Goal: Task Accomplishment & Management: Use online tool/utility

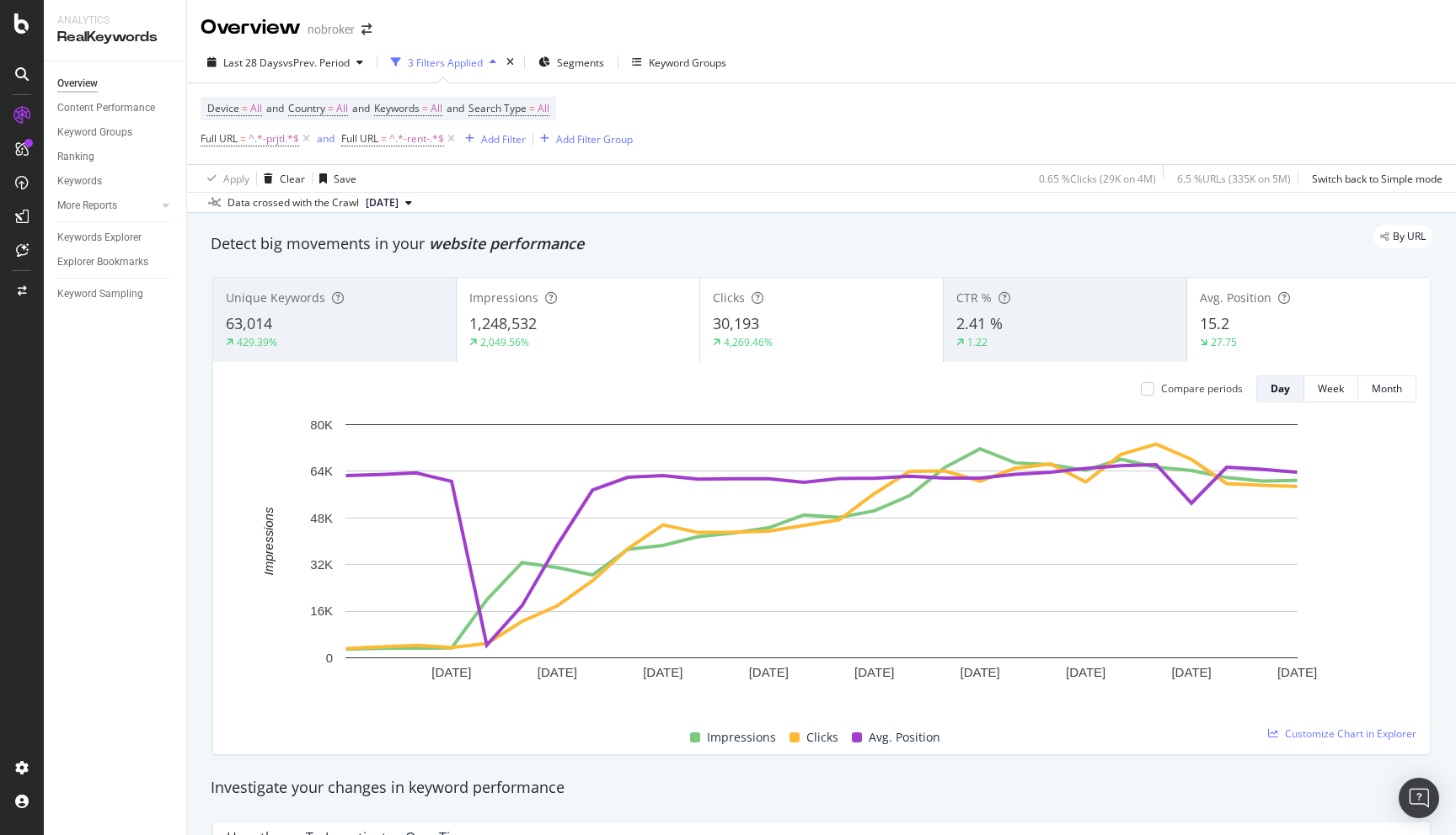
click at [1030, 243] on div "By URL" at bounding box center [813, 236] width 1238 height 23
click at [600, 255] on div "Detect big movements in your website performance" at bounding box center [822, 244] width 1222 height 22
click at [930, 228] on div "By URL" at bounding box center [813, 236] width 1238 height 23
click at [896, 234] on div "By URL" at bounding box center [813, 236] width 1238 height 23
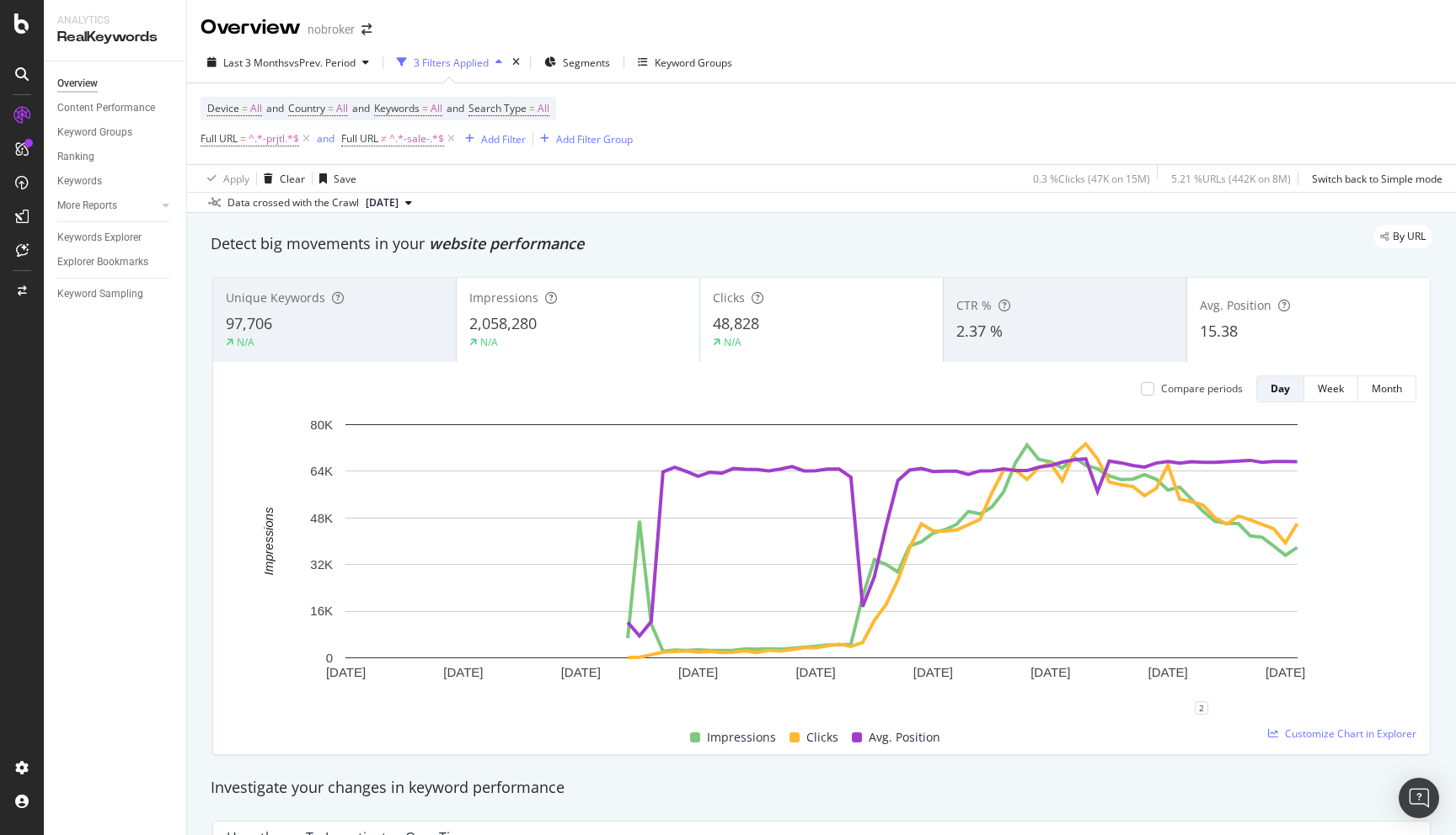
click at [802, 210] on div "Data crossed with the Crawl 2025 Sep. 1st" at bounding box center [822, 202] width 1269 height 20
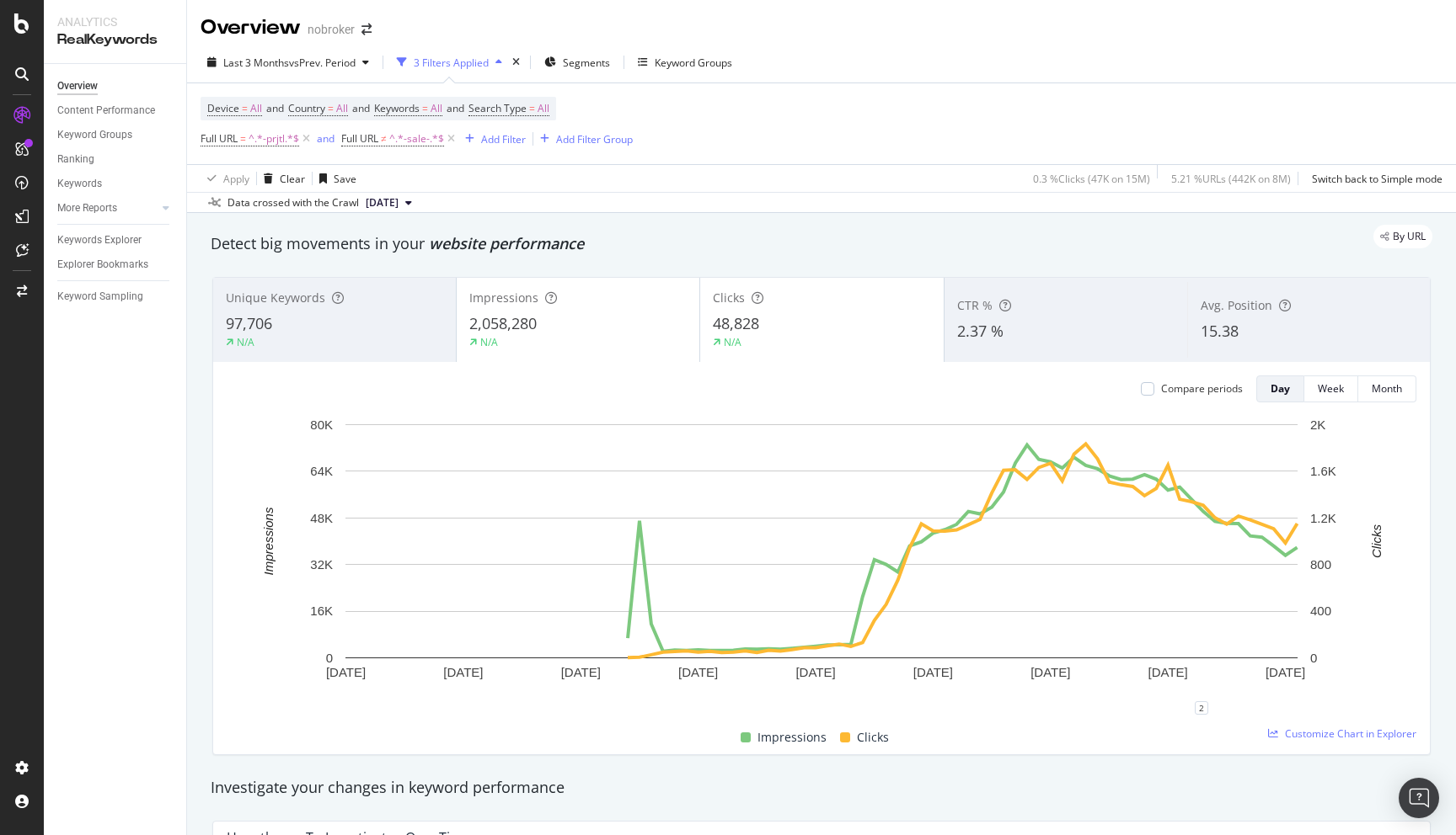
click at [1231, 341] on span "15.38" at bounding box center [1220, 331] width 38 height 20
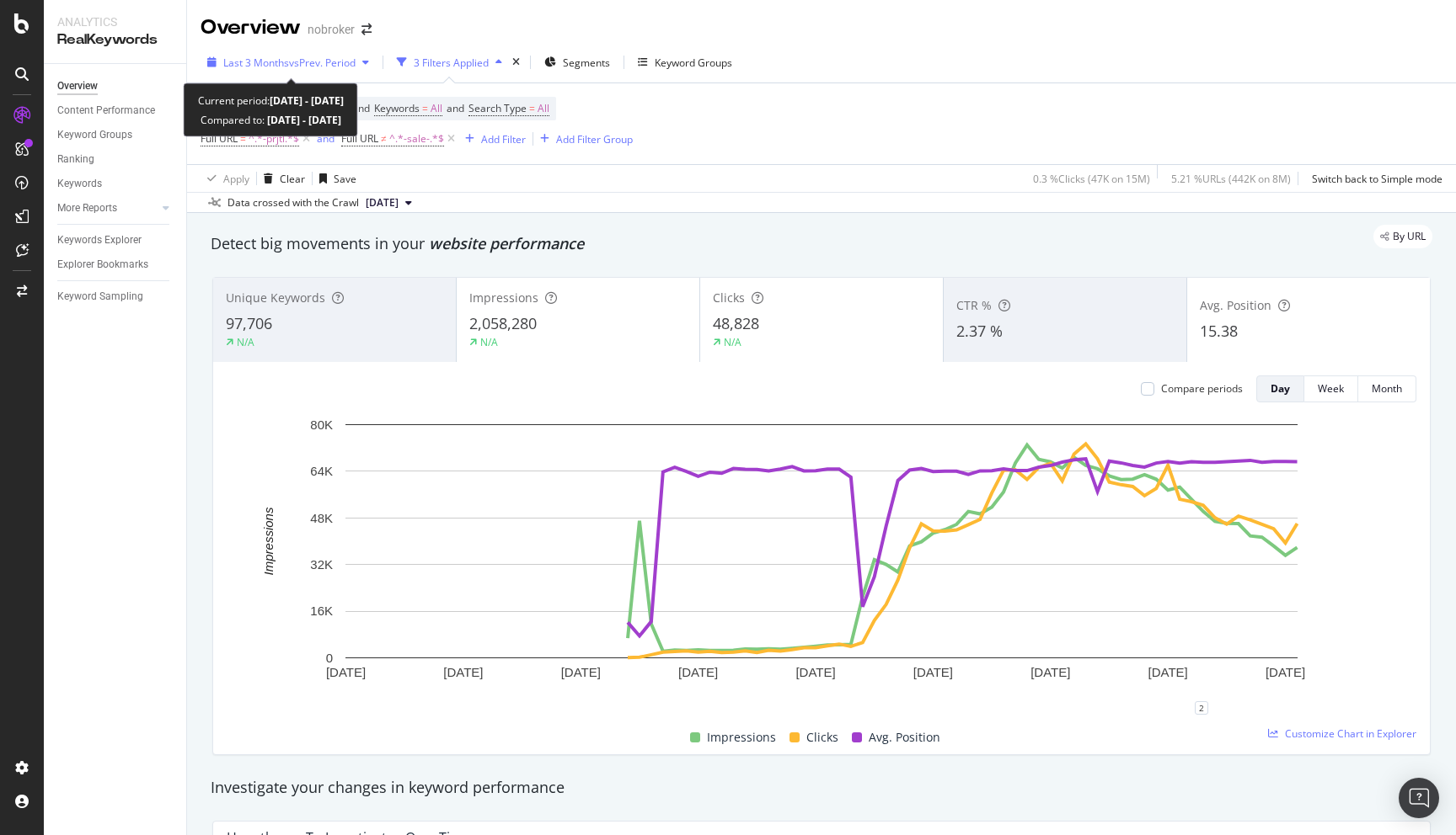
click at [325, 56] on span "vs Prev. Period" at bounding box center [322, 63] width 66 height 14
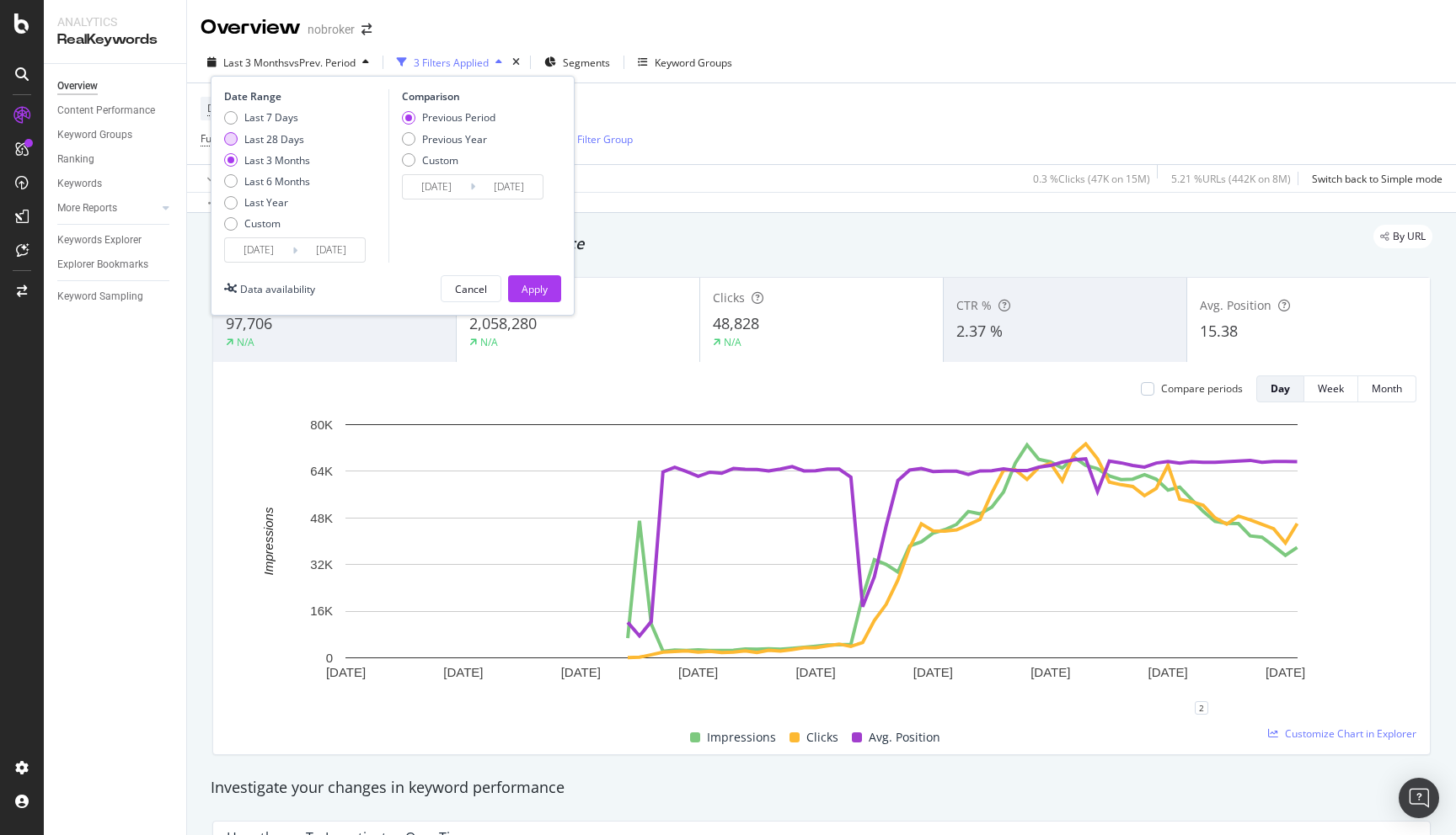
click at [270, 133] on div "Last 28 Days" at bounding box center [274, 139] width 60 height 14
type input "2025/09/05"
type input "2025/08/08"
type input "2025/09/04"
click at [541, 284] on div "Apply" at bounding box center [534, 289] width 26 height 14
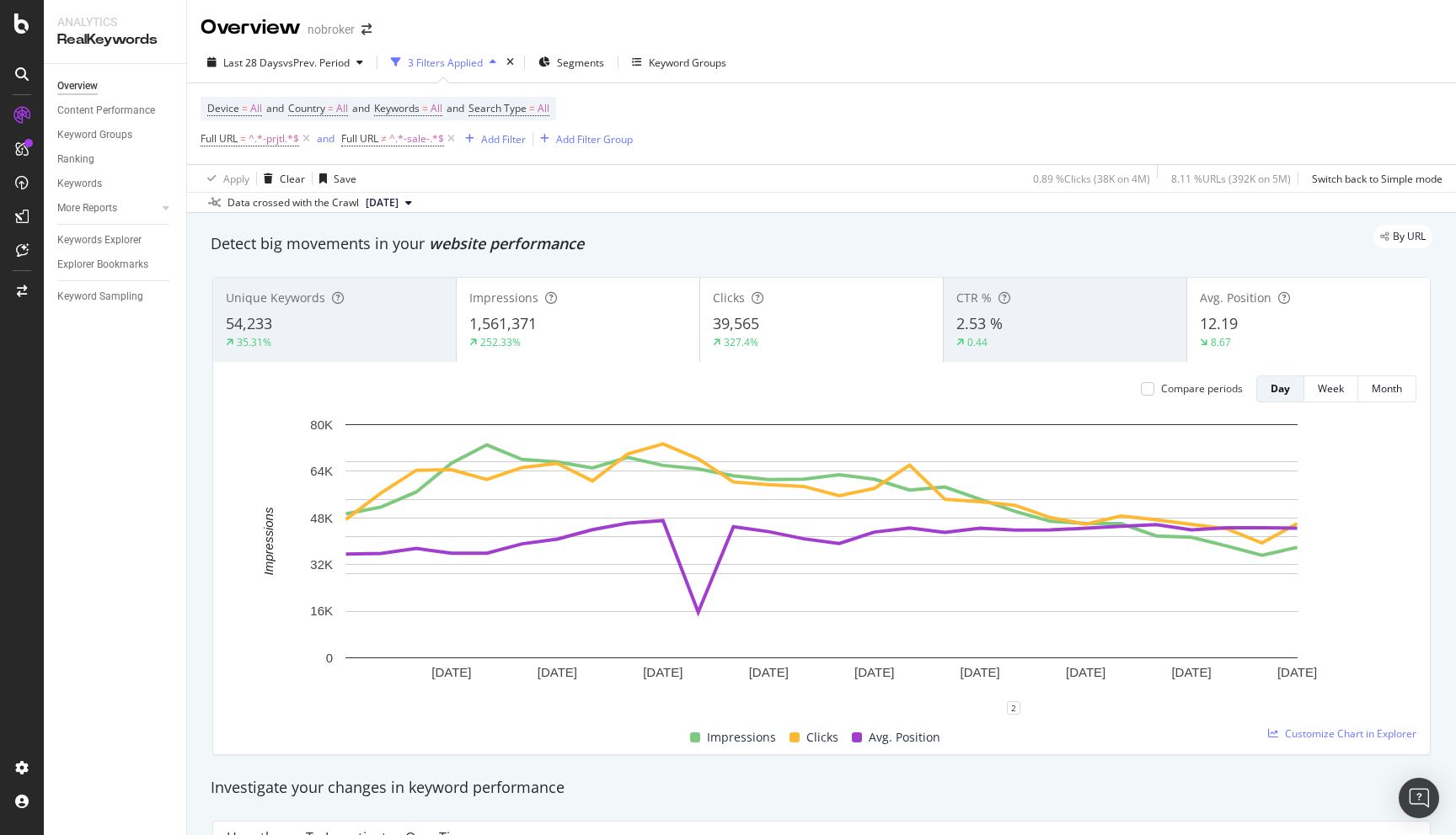
click at [956, 241] on div "By URL" at bounding box center [813, 236] width 1238 height 23
click at [685, 230] on div "By URL" at bounding box center [813, 236] width 1238 height 23
click at [1291, 339] on div "8.67" at bounding box center [1309, 342] width 218 height 15
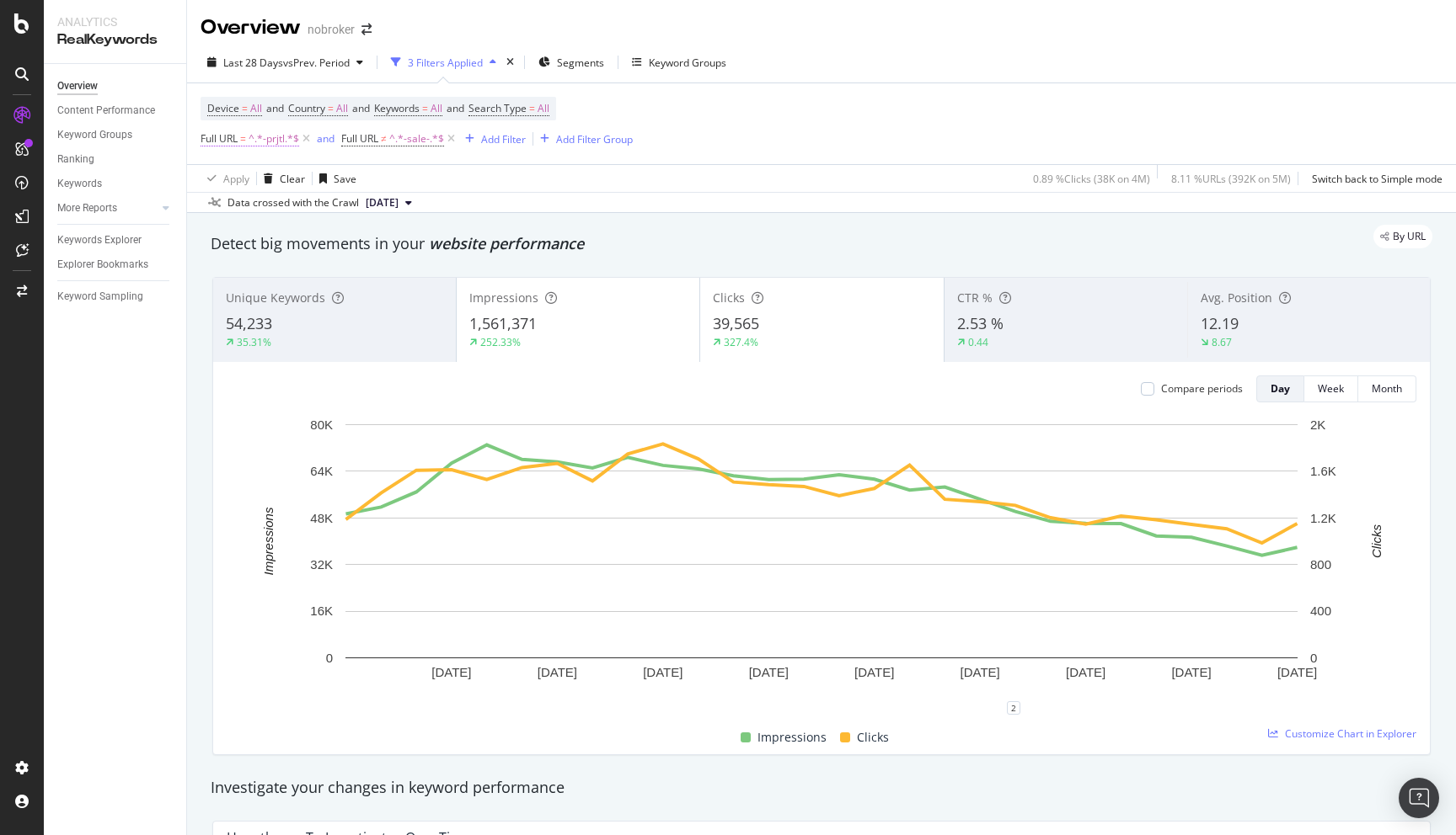
click at [272, 143] on span "^.*-prjtl.*$" at bounding box center [274, 138] width 50 height 23
click at [282, 207] on input "-prjtl" at bounding box center [295, 210] width 159 height 27
type input "house-for-rent-"
click at [372, 244] on div "button" at bounding box center [363, 245] width 23 height 10
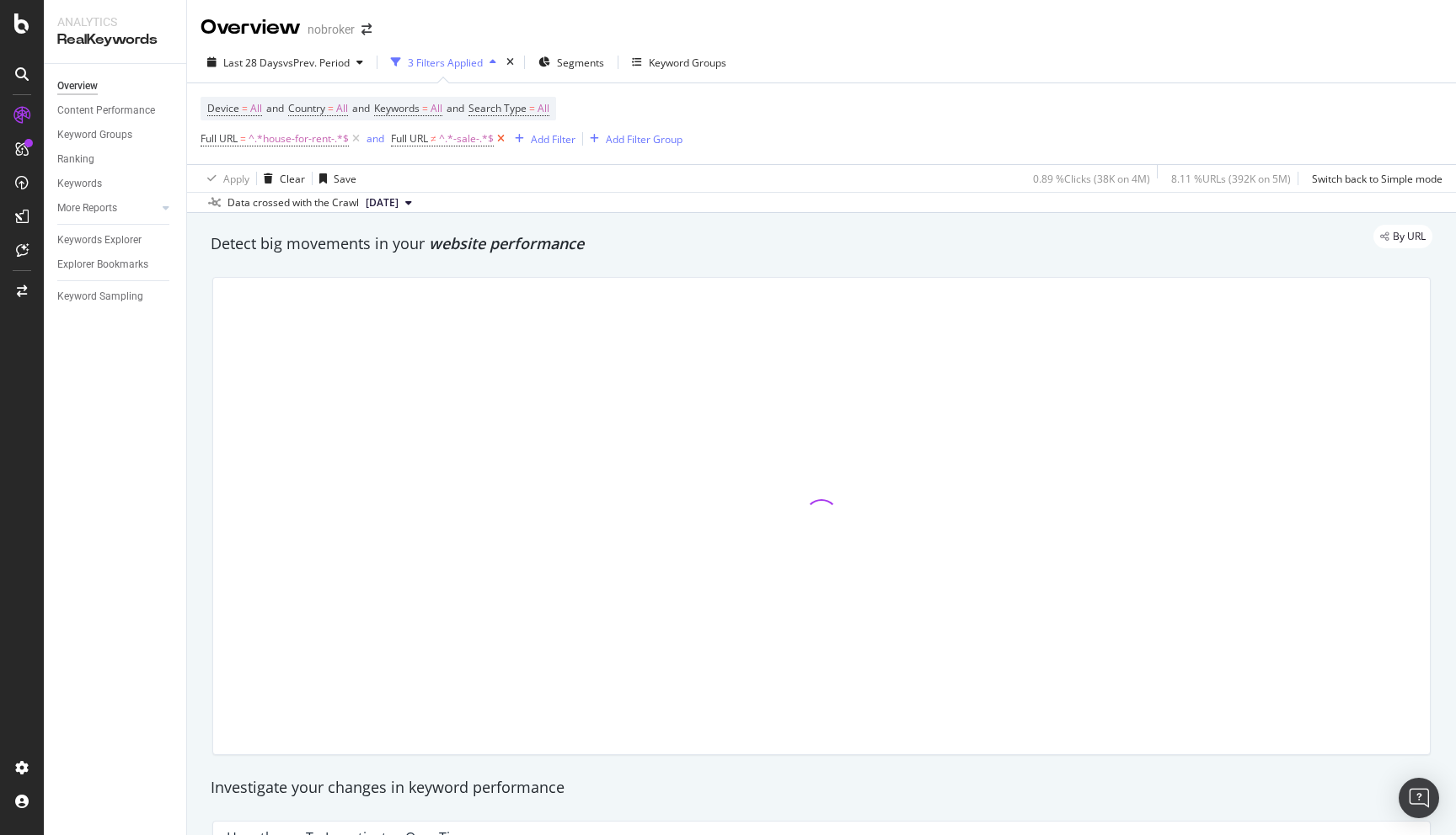
click at [498, 136] on icon at bounding box center [500, 138] width 14 height 17
click at [305, 136] on span "^.*house-for-rent-.*$" at bounding box center [299, 138] width 100 height 23
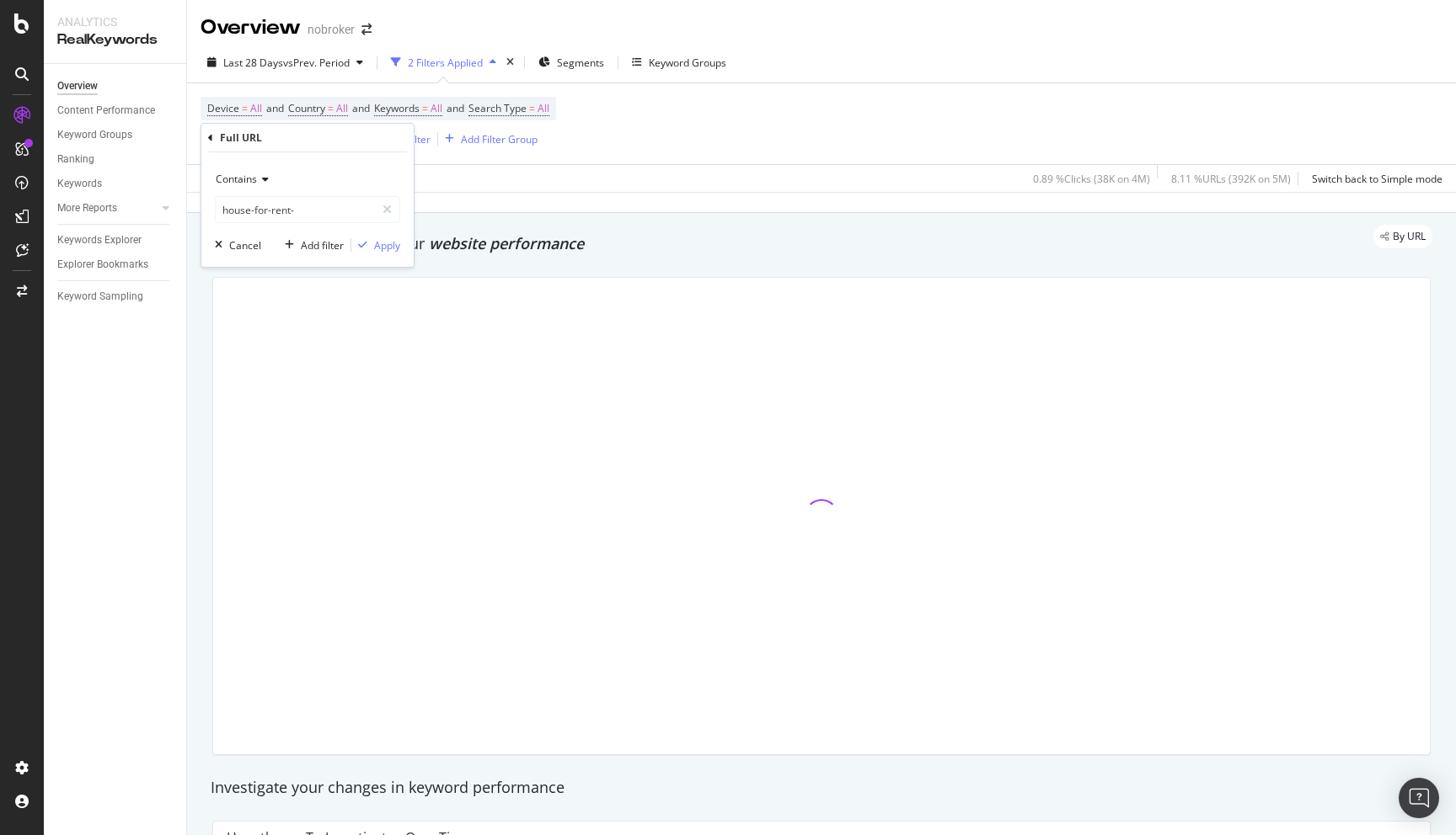
click at [257, 176] on icon at bounding box center [263, 179] width 12 height 10
click at [266, 380] on div "Matches regex" at bounding box center [309, 389] width 180 height 22
click at [342, 208] on input "house-for-rent-" at bounding box center [295, 210] width 159 height 27
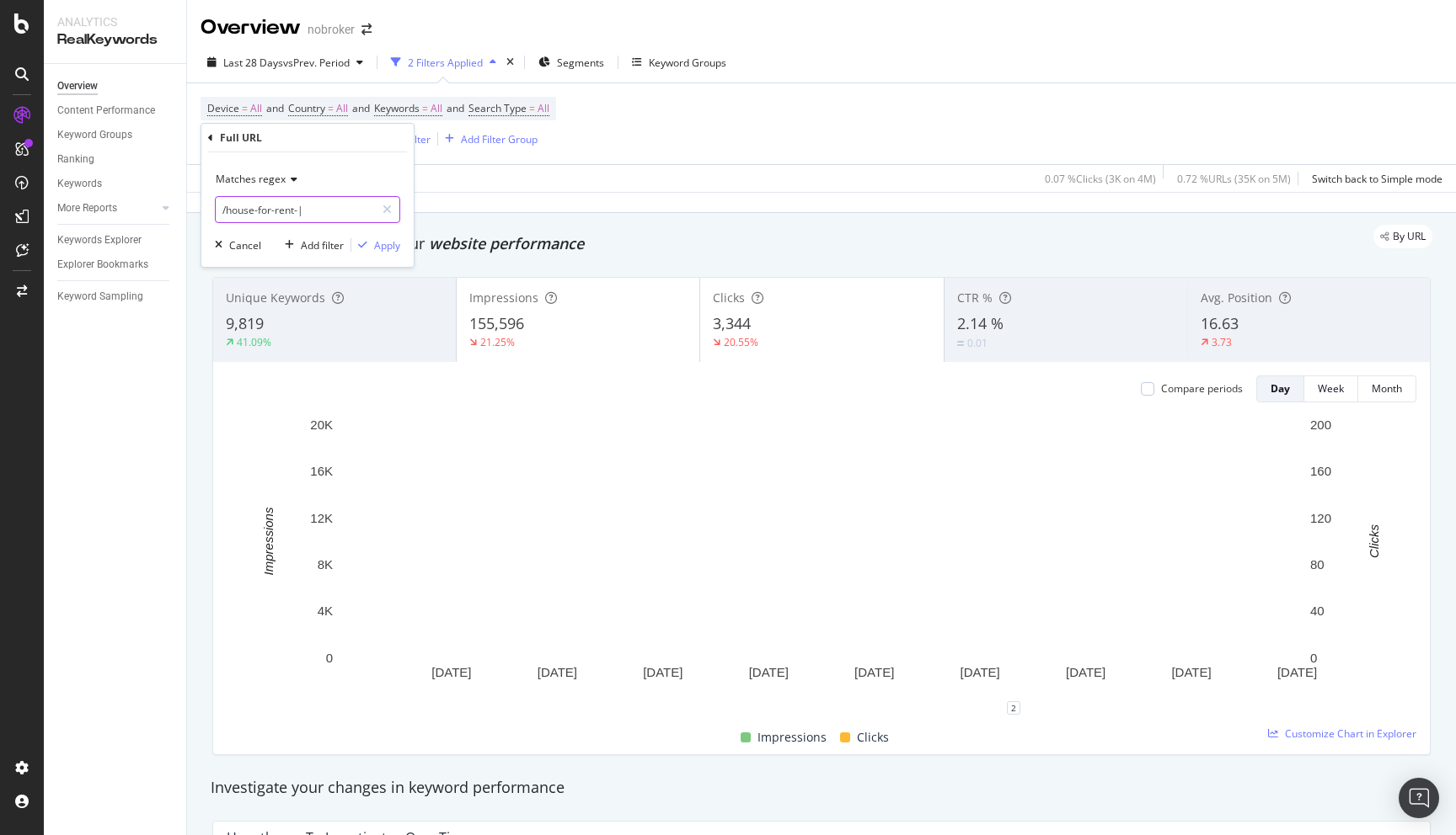
paste input "house-for-rent-"
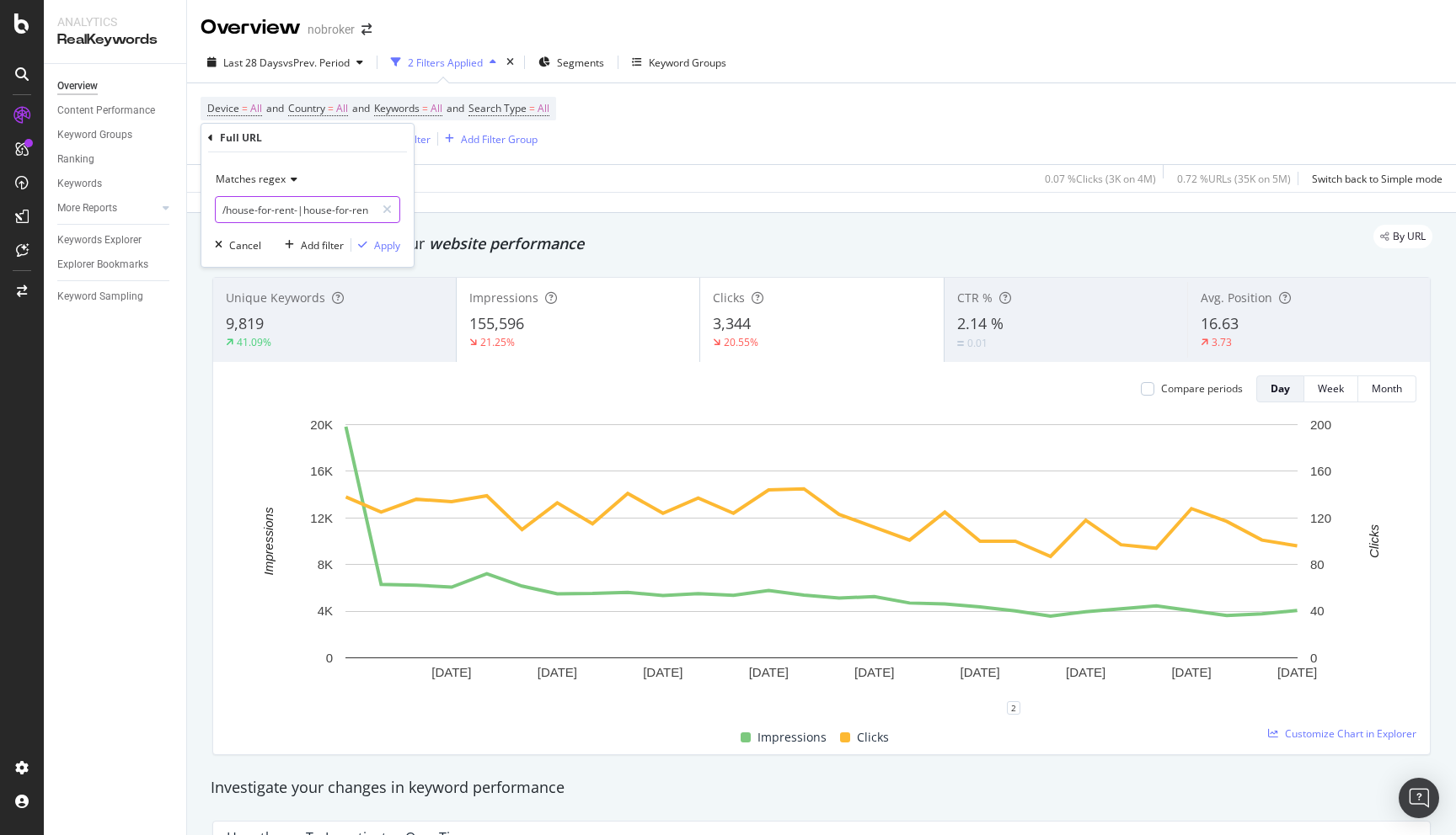
scroll to position [0, 7]
type input "/house-for-rent-|-house-for-rent-"
click at [373, 247] on div "button" at bounding box center [363, 245] width 23 height 10
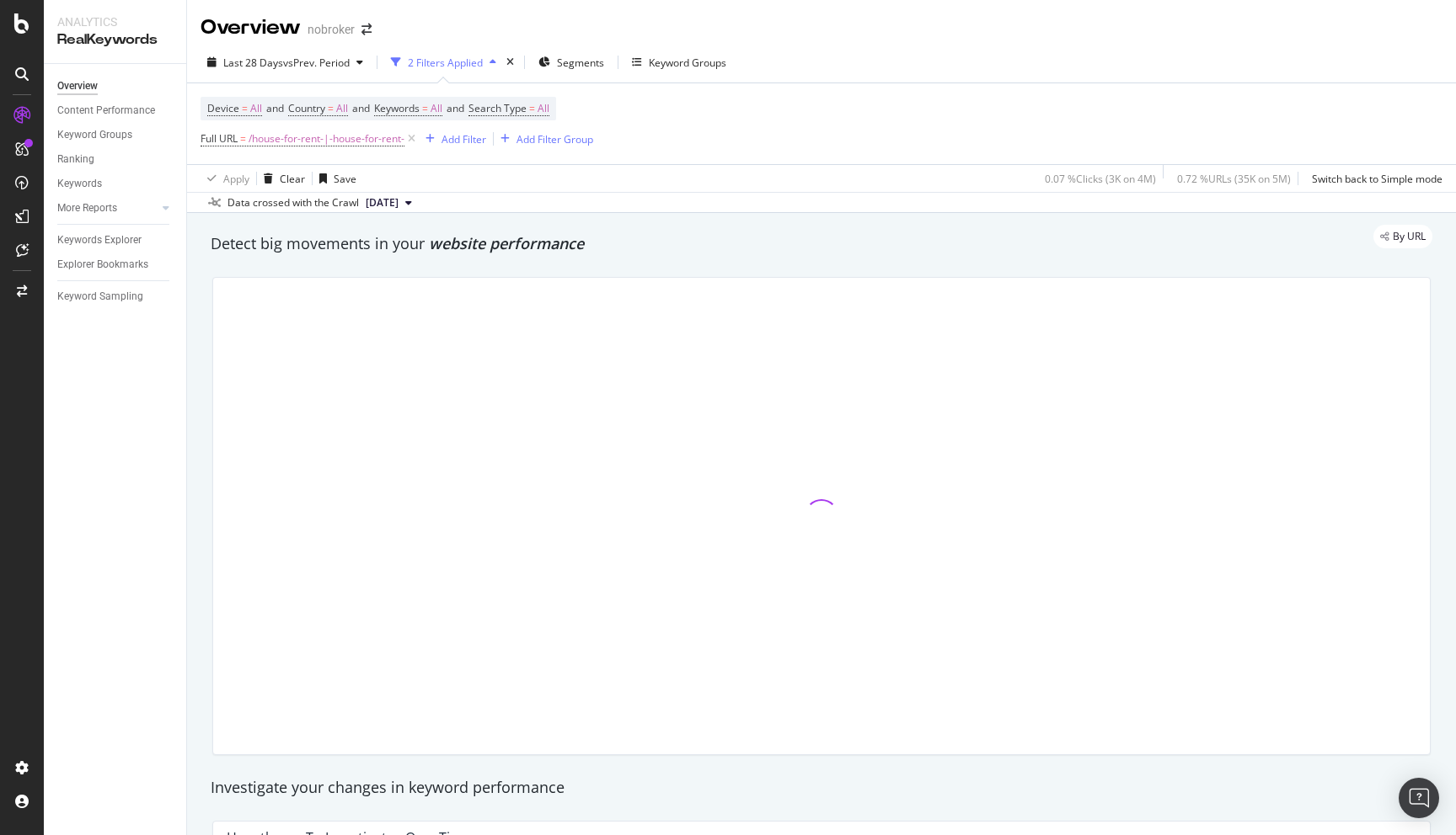
click at [675, 244] on div "By URL" at bounding box center [813, 236] width 1238 height 23
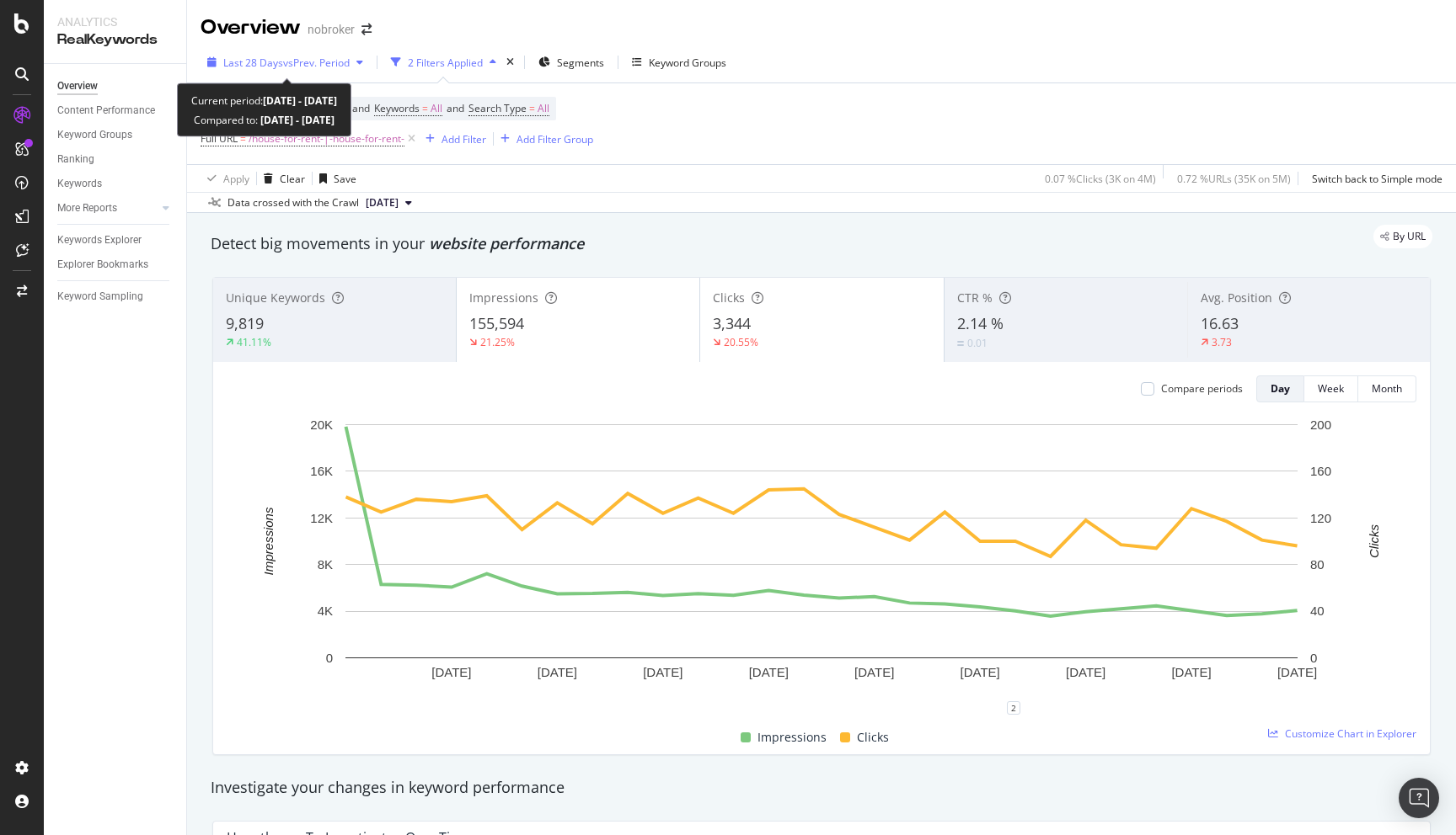
click at [279, 64] on span "Last 28 Days" at bounding box center [253, 63] width 60 height 14
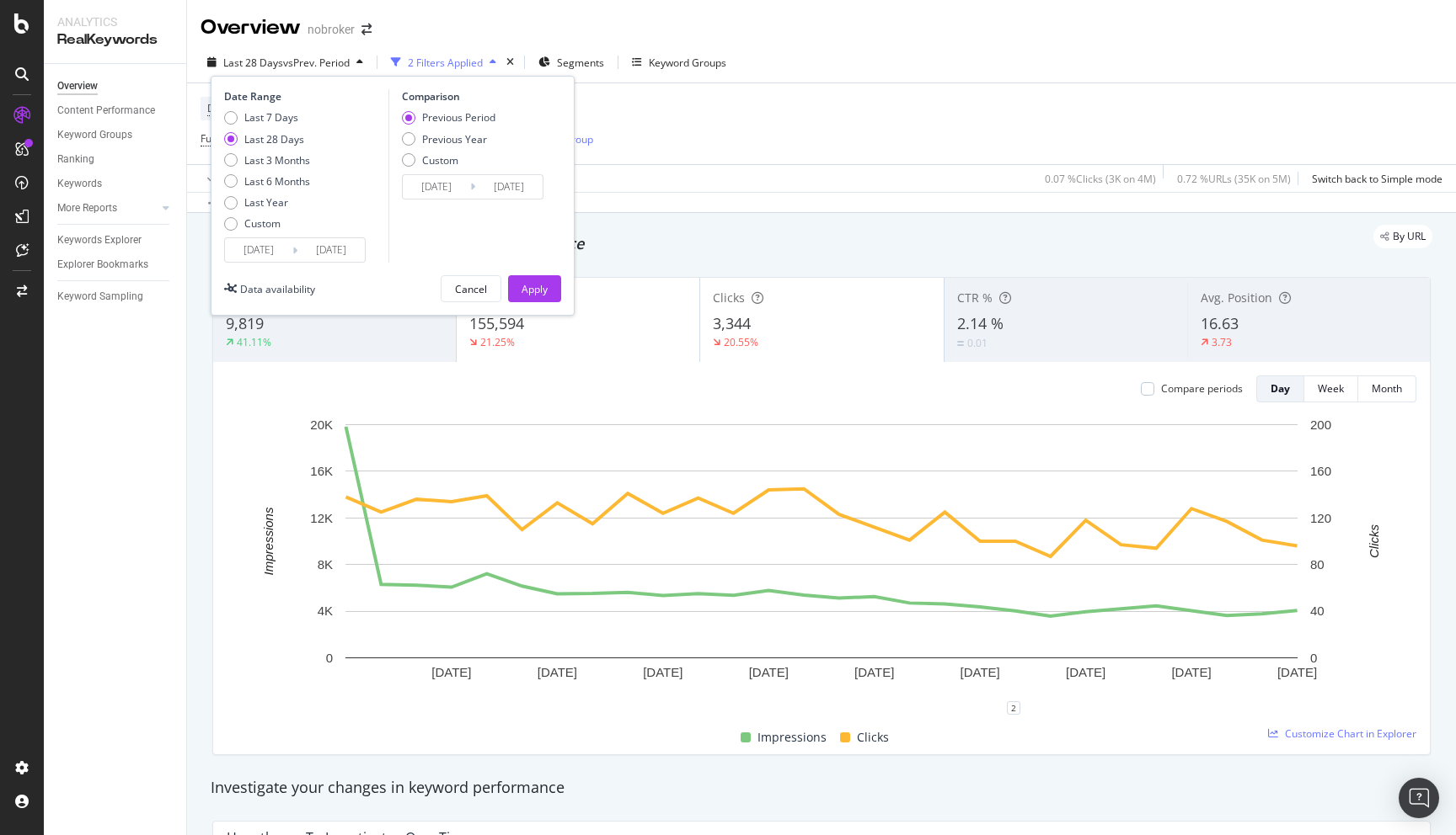
click at [277, 151] on div "Last 7 Days Last 28 Days Last 3 Months Last 6 Months Last Year Custom" at bounding box center [267, 174] width 86 height 127
click at [274, 164] on div "Last 3 Months" at bounding box center [278, 160] width 66 height 14
type input "2025/07/03"
type input "2025/04/02"
type input "2025/07/02"
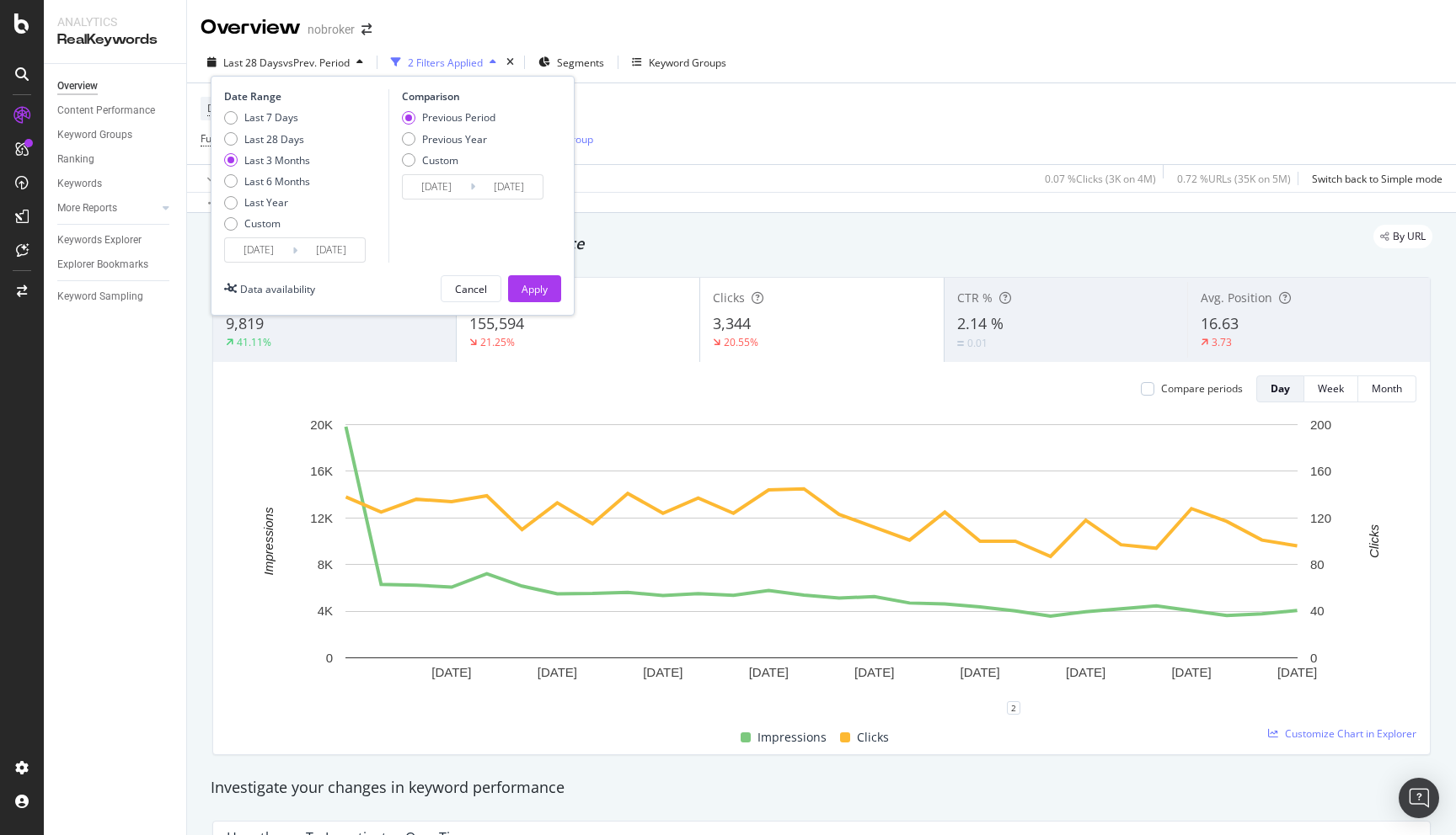
click at [516, 283] on button "Apply" at bounding box center [534, 289] width 53 height 27
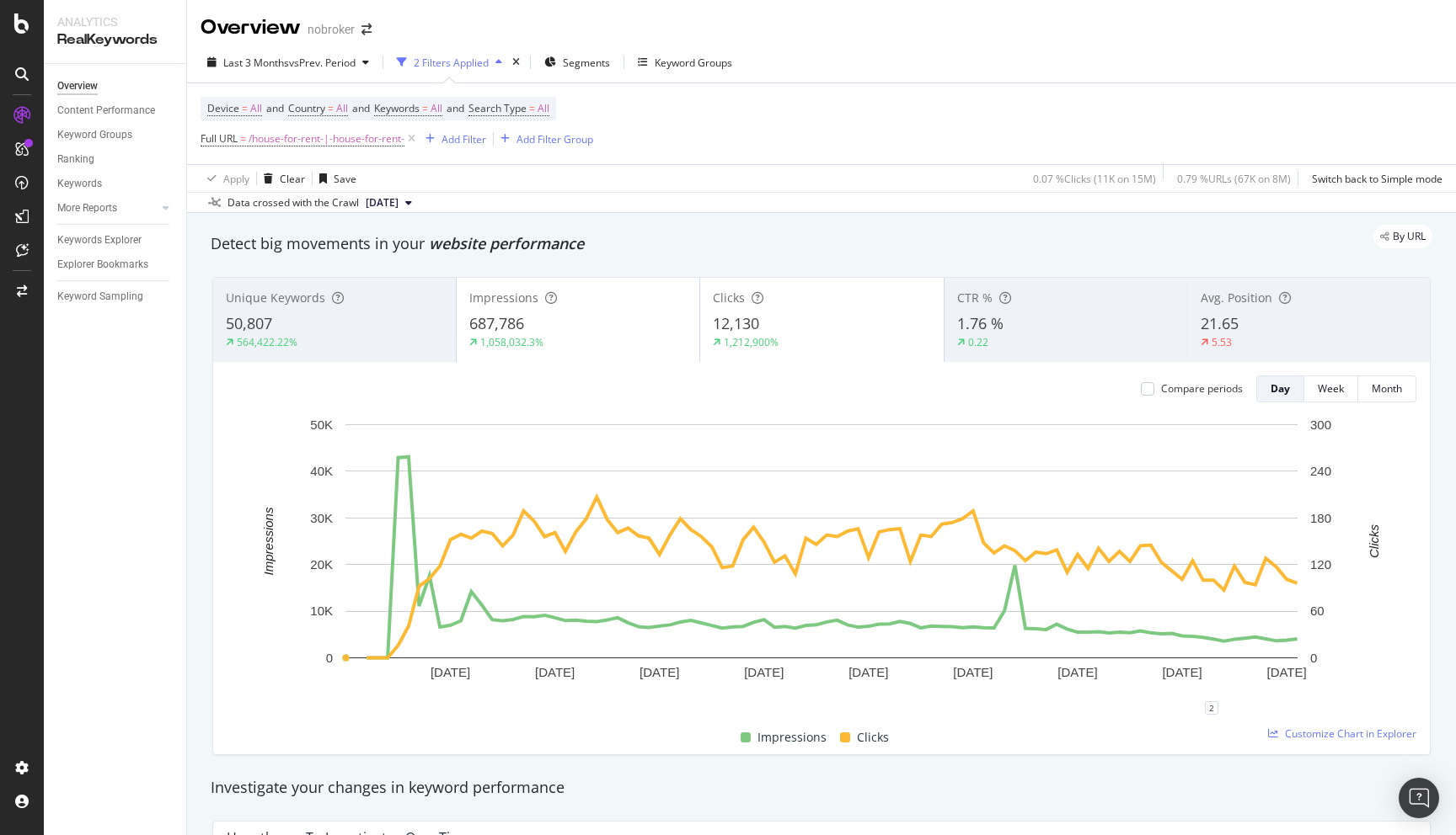
click at [1229, 317] on span "21.65" at bounding box center [1220, 323] width 38 height 20
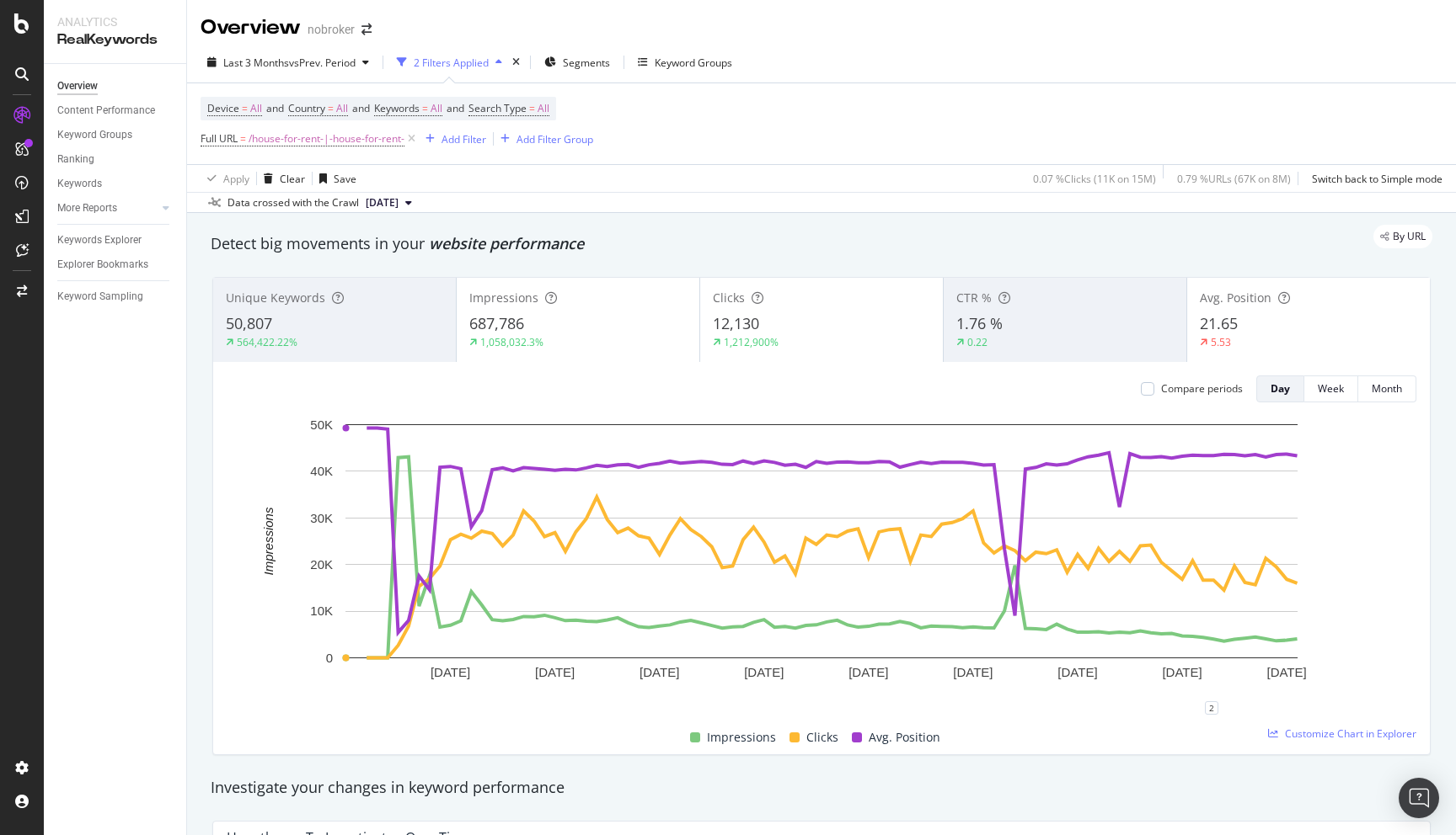
click at [762, 243] on div "By URL" at bounding box center [813, 236] width 1238 height 23
click at [274, 59] on span "Last 3 Months" at bounding box center [257, 63] width 66 height 14
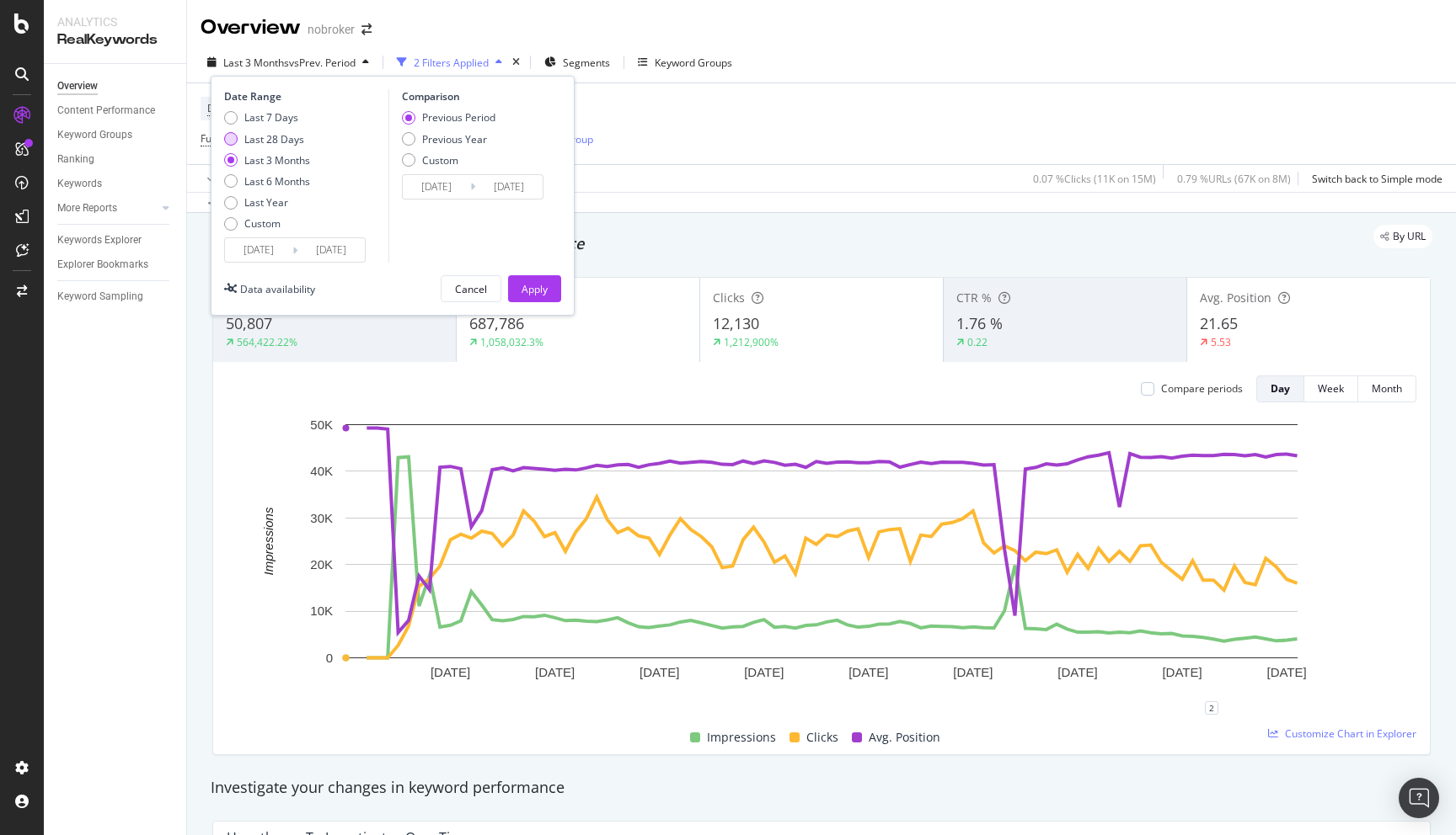
click at [255, 139] on div "Last 28 Days" at bounding box center [274, 139] width 60 height 14
type input "2025/09/05"
type input "2025/08/08"
type input "2025/09/04"
click at [533, 290] on div "Apply" at bounding box center [534, 289] width 26 height 14
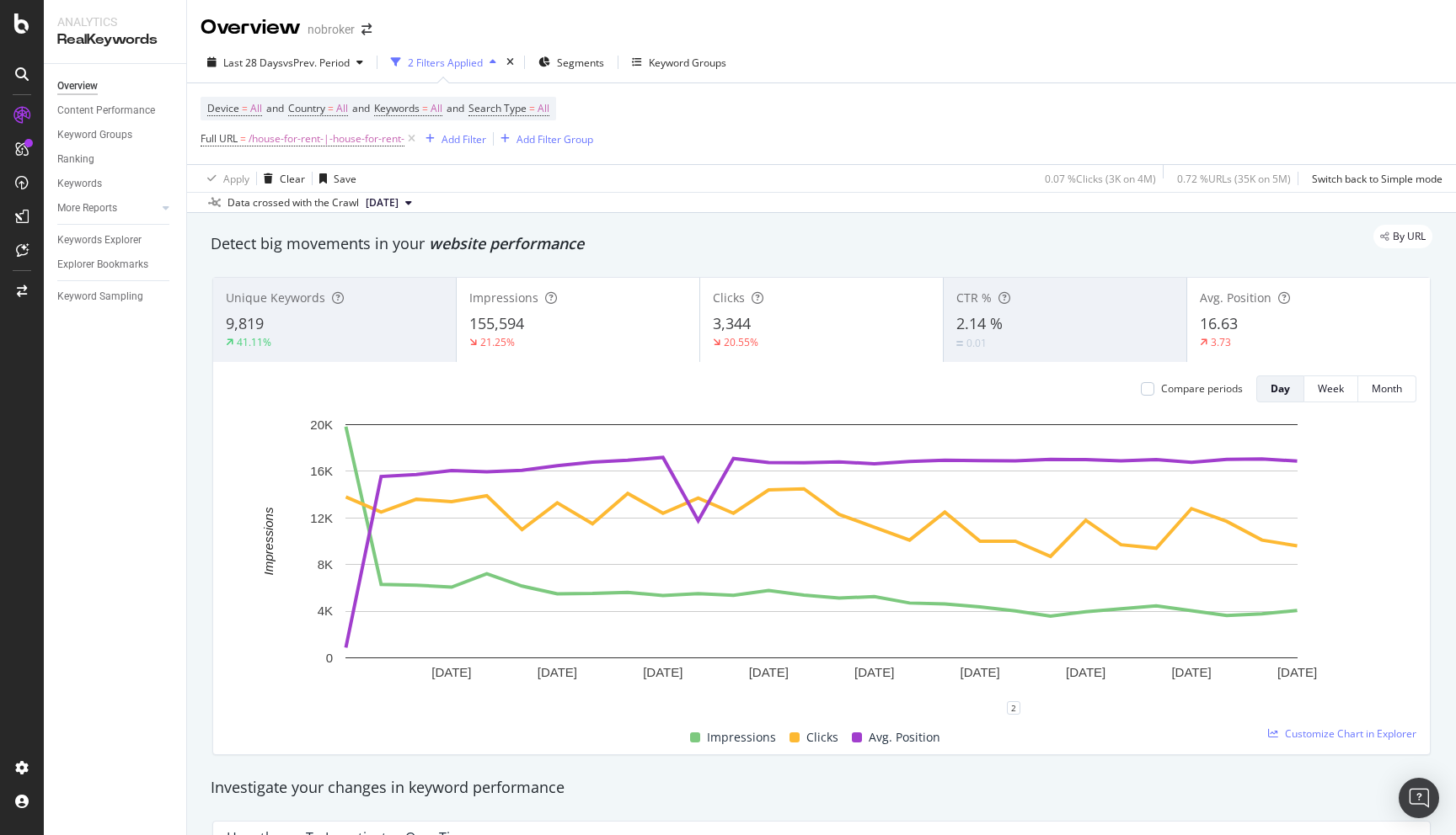
click at [681, 63] on div "Keyword Groups" at bounding box center [687, 63] width 77 height 14
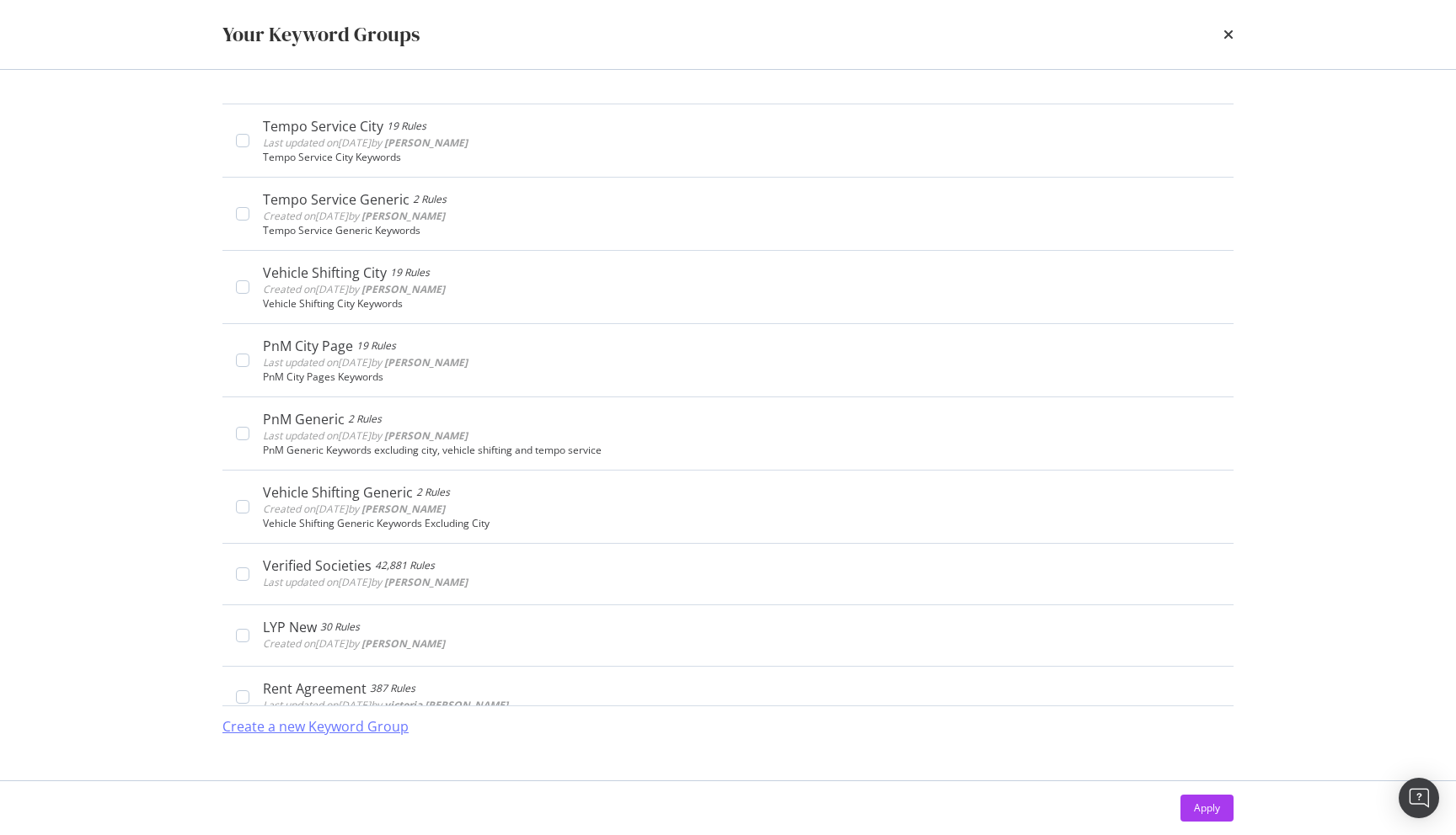
click at [326, 732] on div "Create a new Keyword Group" at bounding box center [316, 727] width 186 height 19
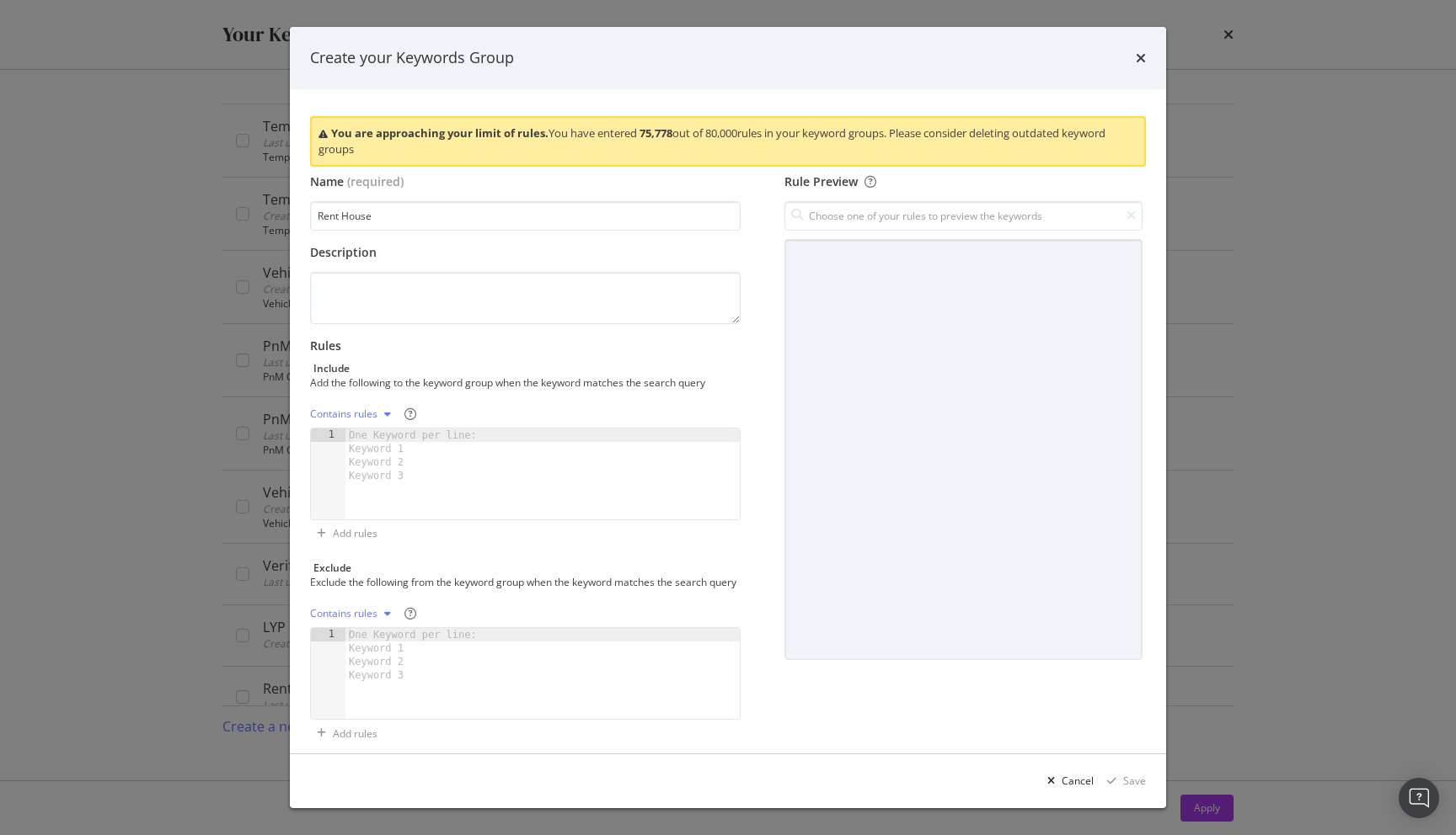
type input "Rent House"
click at [362, 439] on div "One Keyword per line: Keyword 1 Keyword 2 Keyword 3" at bounding box center [416, 456] width 141 height 54
type textarea "house for rent"
type textarea "independent house for rent"
type textarea "bunglow for rent"
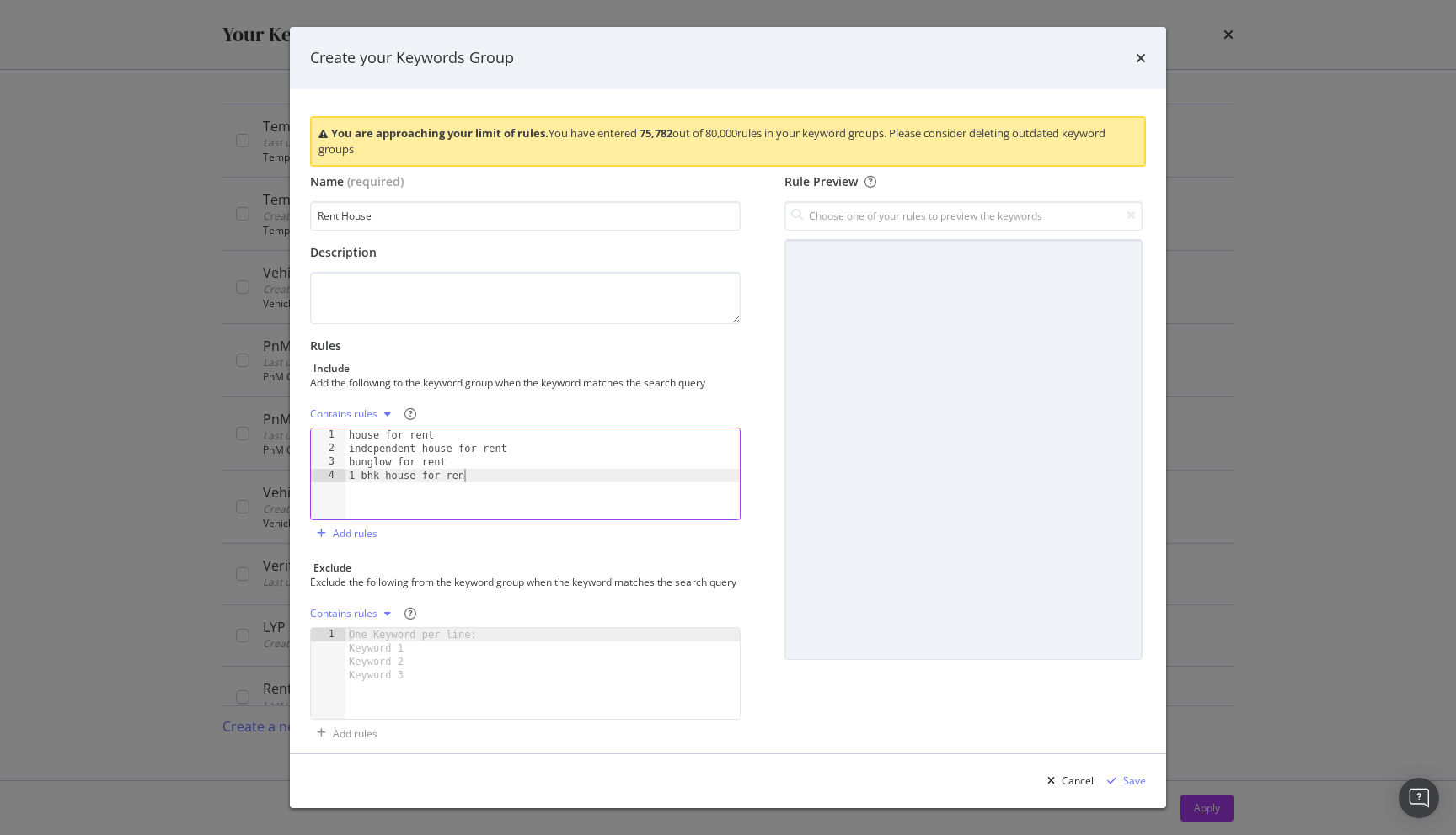
scroll to position [0, 10]
type textarea "1 bhk house for rent"
type textarea "rent house"
click at [389, 658] on div "One Keyword per line: Keyword 1 Keyword 2 Keyword 3" at bounding box center [416, 655] width 141 height 54
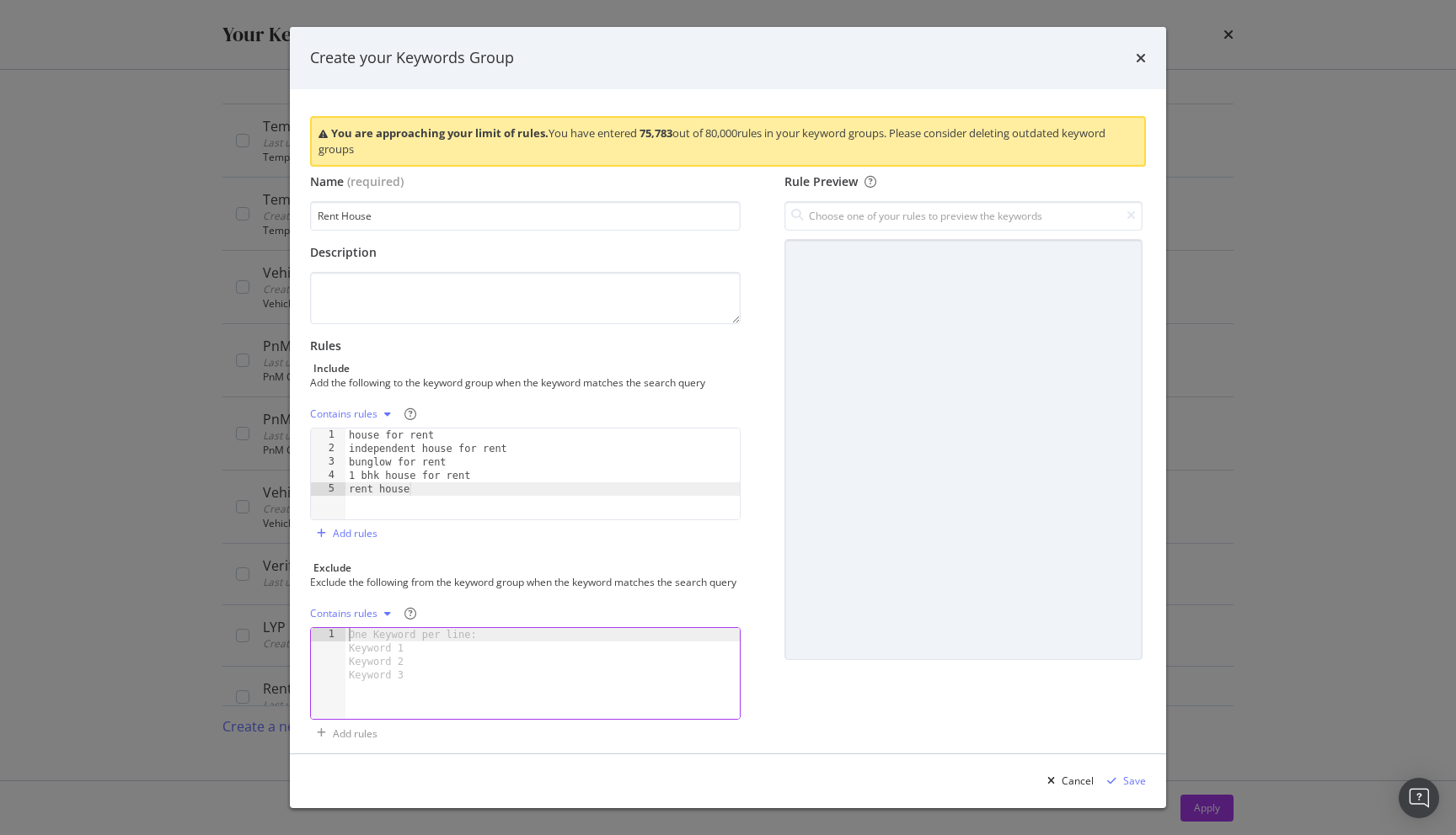
type textarea "g"
type textarea "flat"
type textarea "apartment"
type textarea "property"
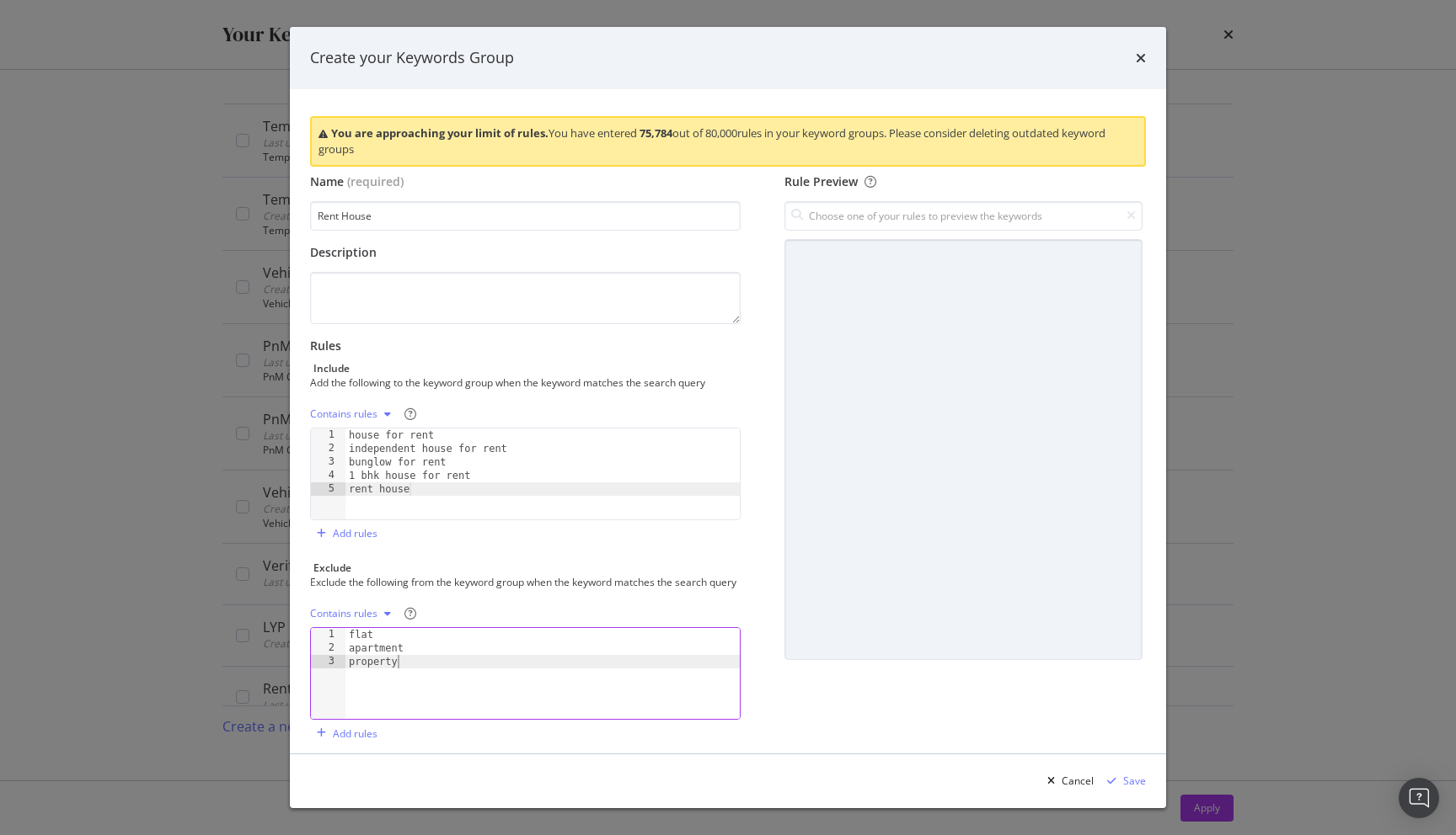
scroll to position [28, 0]
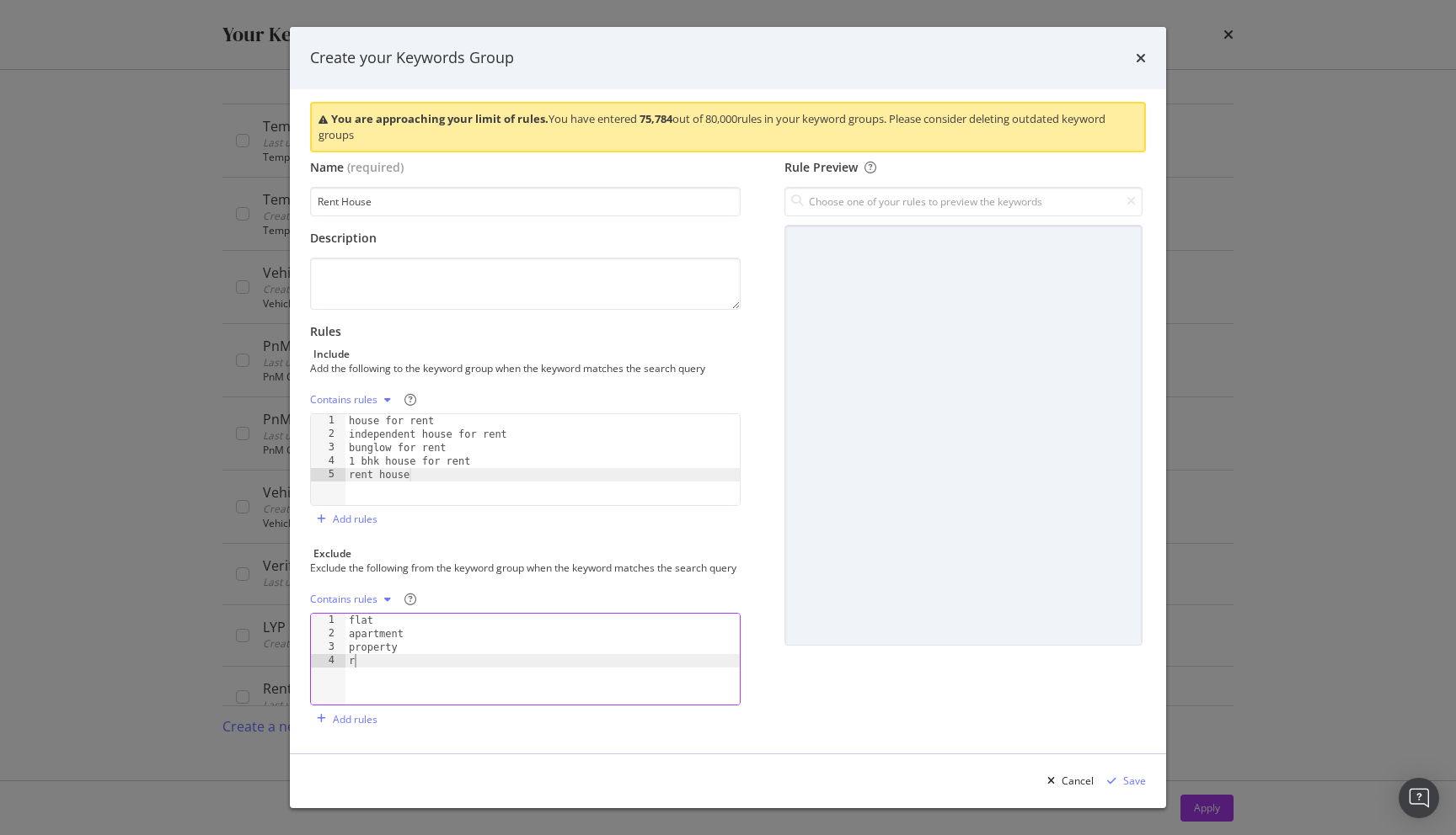
type textarea "roo"
click at [369, 483] on div "house for rent independent house for rent bunglow for rent 1 bhk house for rent…" at bounding box center [542, 473] width 394 height 118
click at [486, 448] on div "house for rent independent house for rent bunglow for rent 1 bhk house for rent…" at bounding box center [542, 473] width 394 height 118
type textarea "rent house"
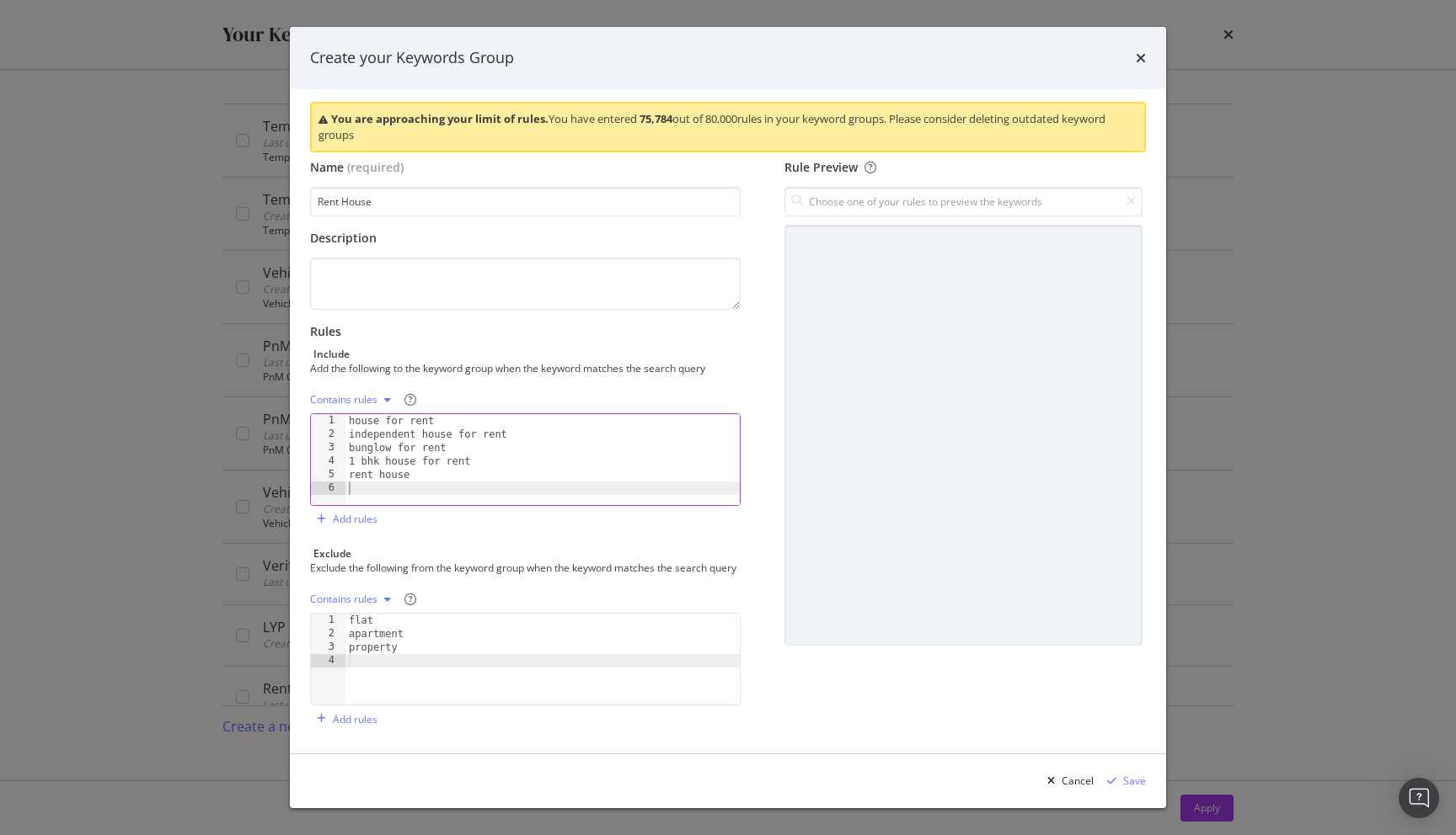
paste textarea "1 bhk house for rent"
type textarea "2 bhk house for rent"
paste textarea "1 bhk house for rent"
type textarea "3 bhk house for rent"
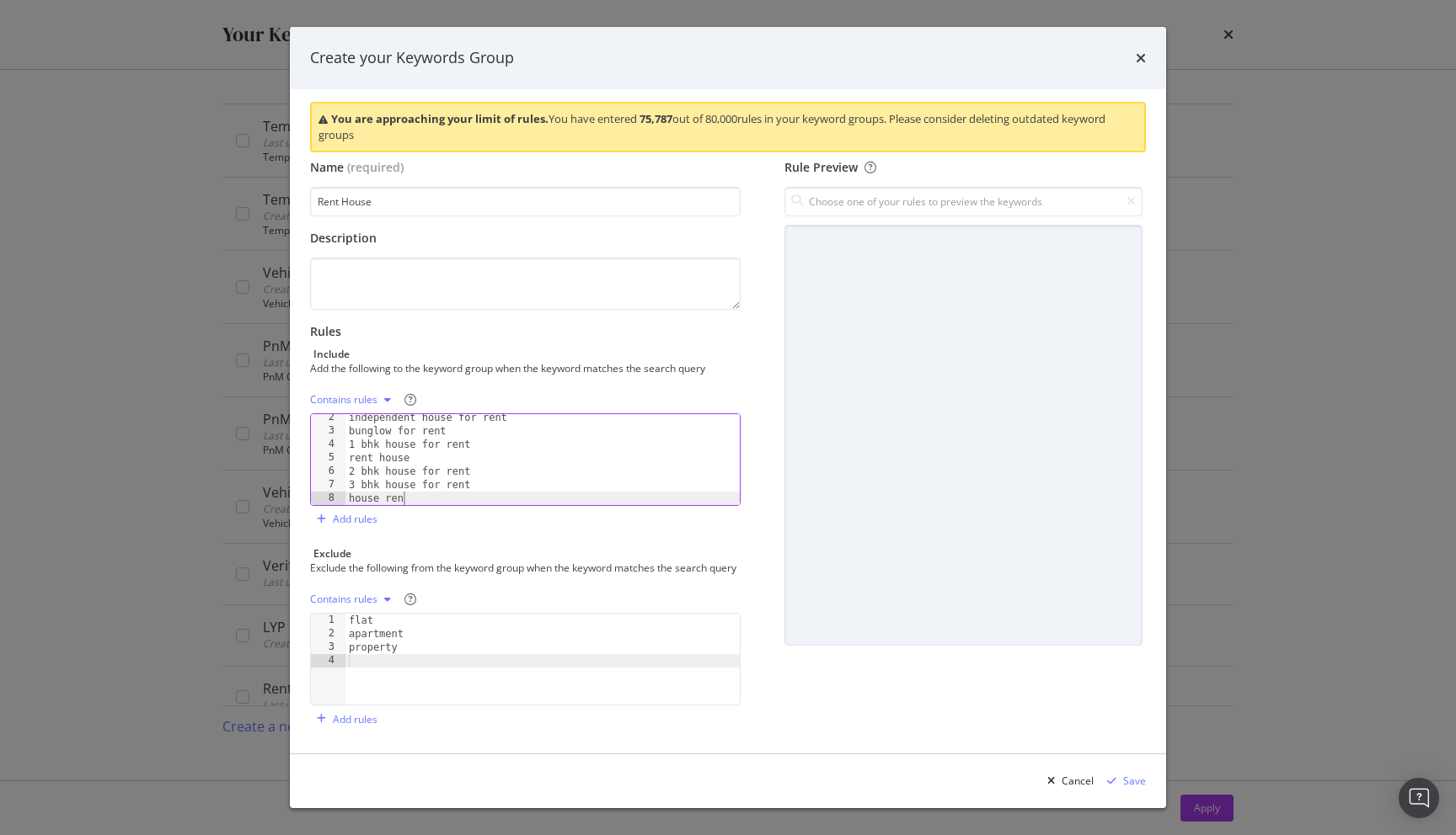
scroll to position [0, 4]
type textarea "house rent"
click at [378, 662] on div "flat apartment property" at bounding box center [542, 673] width 394 height 118
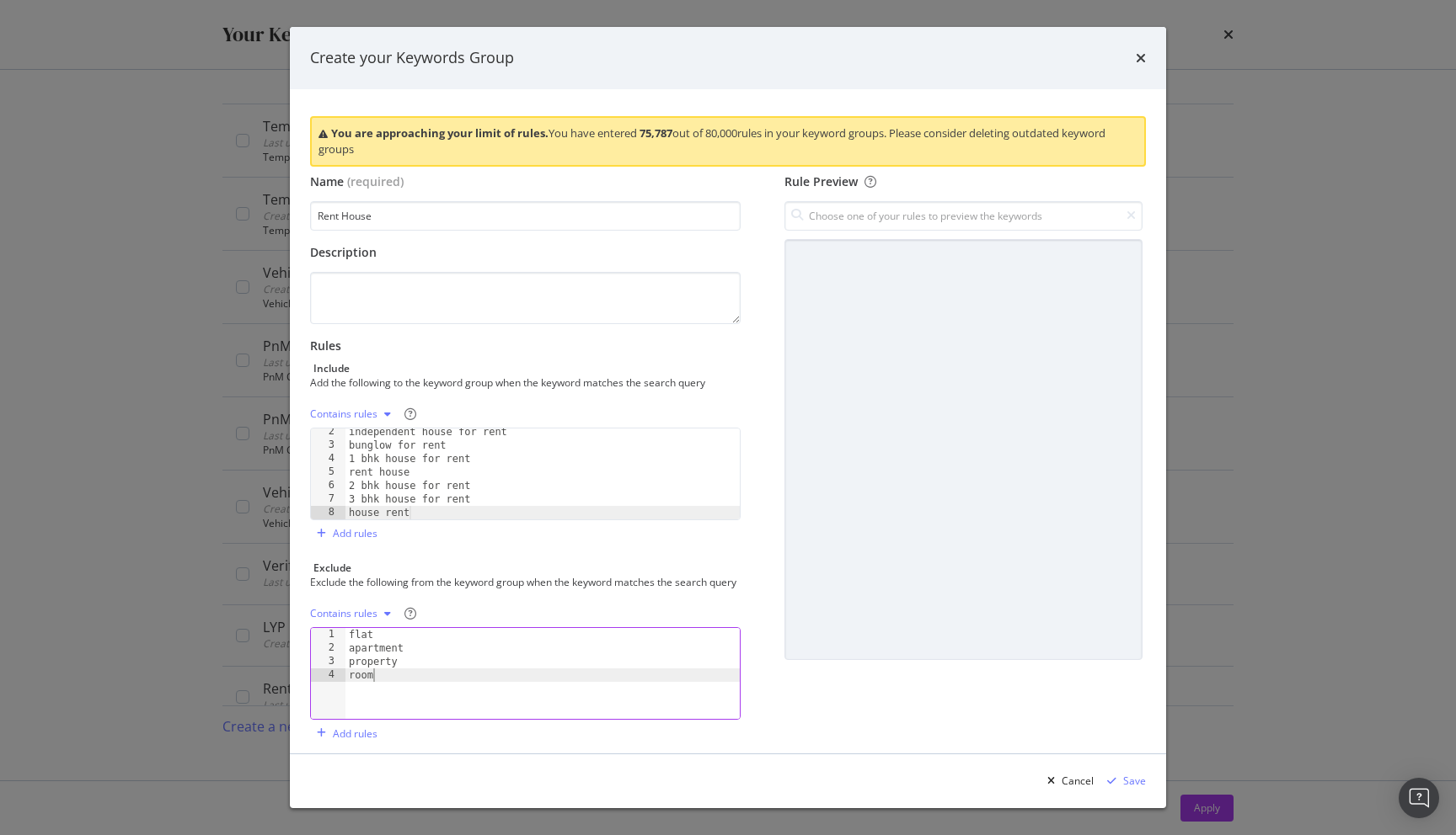
type textarea "room"
click at [346, 415] on div "Contains rules" at bounding box center [343, 415] width 67 height 10
click at [541, 398] on div "Rules Include Add the following to the keyword group when the keyword matches t…" at bounding box center [525, 442] width 431 height 210
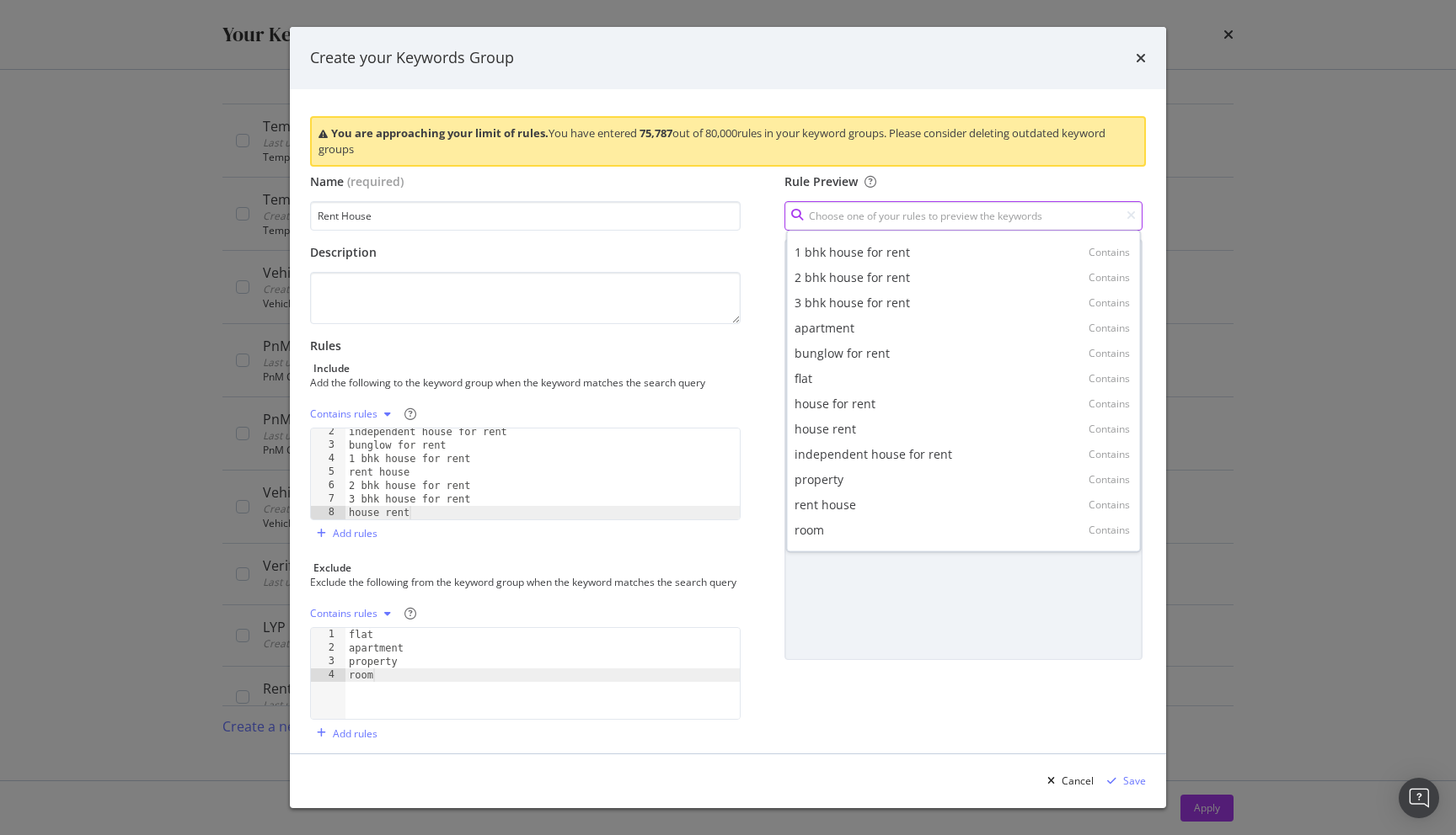
click at [927, 204] on input "modal" at bounding box center [963, 216] width 358 height 30
click at [910, 241] on div "1 bhk house for rent Contains" at bounding box center [963, 252] width 347 height 25
type input "1 bhk house for rent"
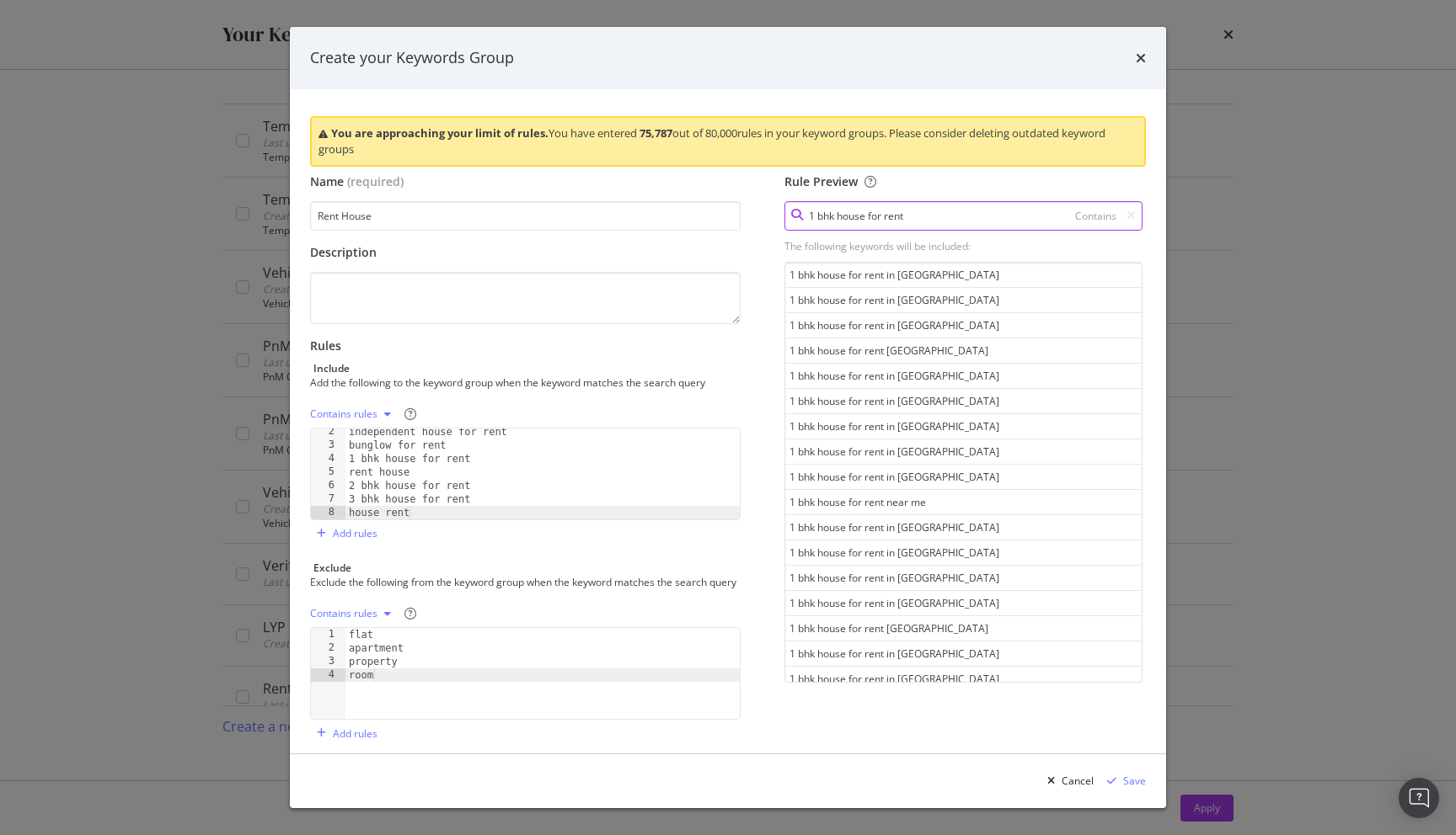
click at [943, 221] on input "1 bhk house for rent" at bounding box center [963, 216] width 358 height 30
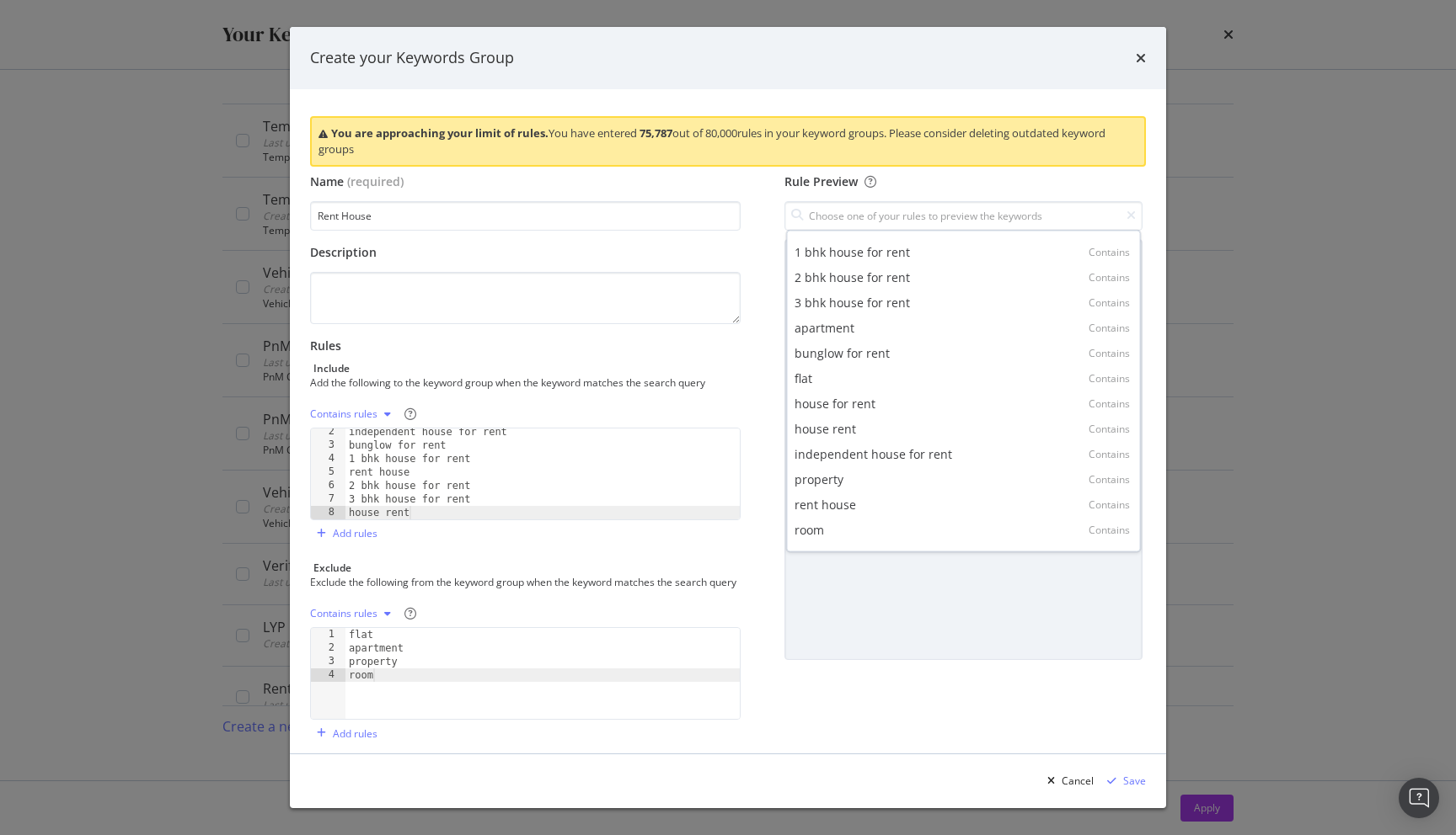
click at [513, 590] on div "Exclude the following from the keyword group when the keyword matches the searc…" at bounding box center [523, 582] width 427 height 14
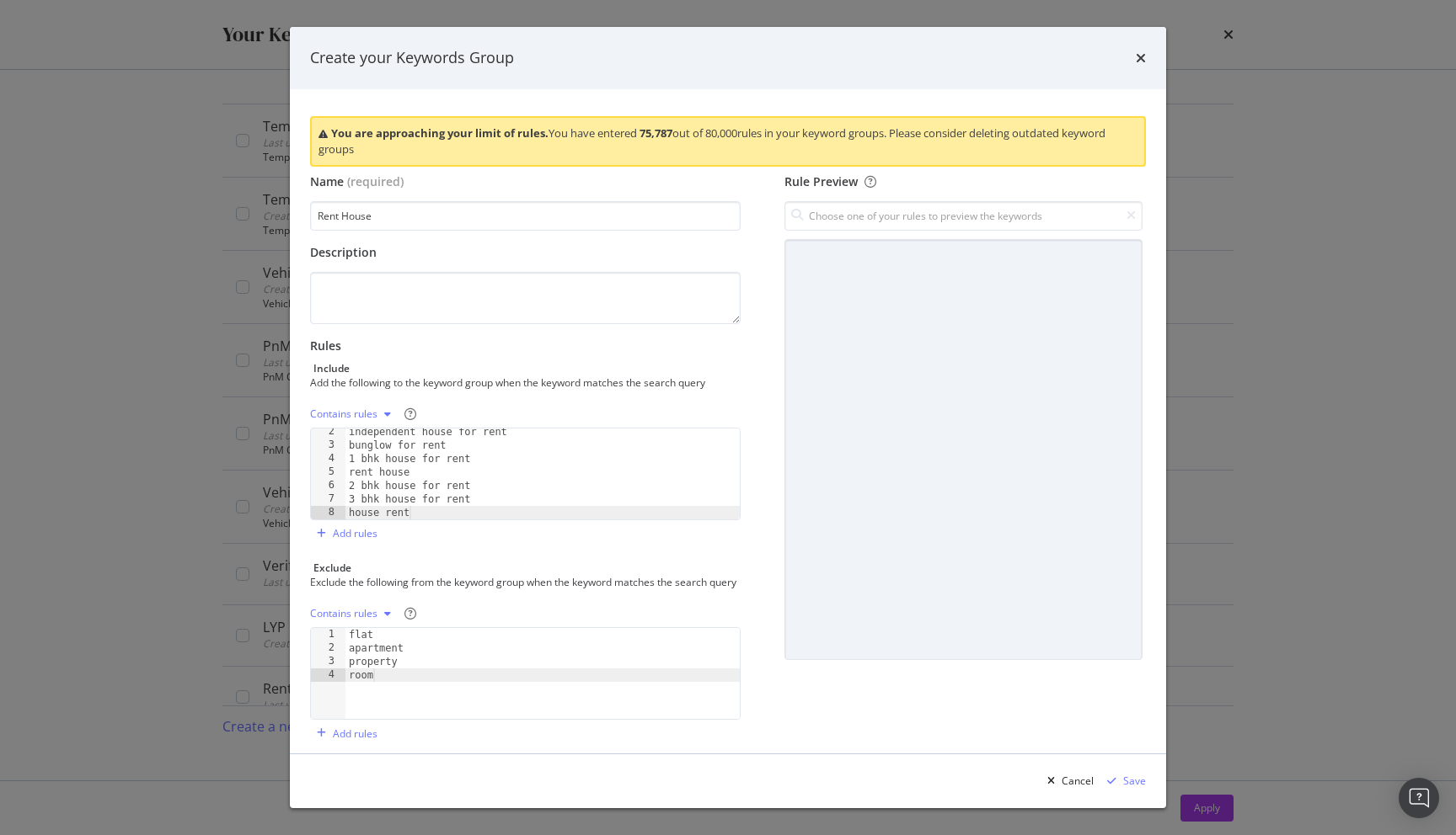
click at [376, 619] on div "Contains rules" at bounding box center [343, 614] width 67 height 10
click at [489, 590] on div "Exclude the following from the keyword group when the keyword matches the searc…" at bounding box center [523, 582] width 427 height 14
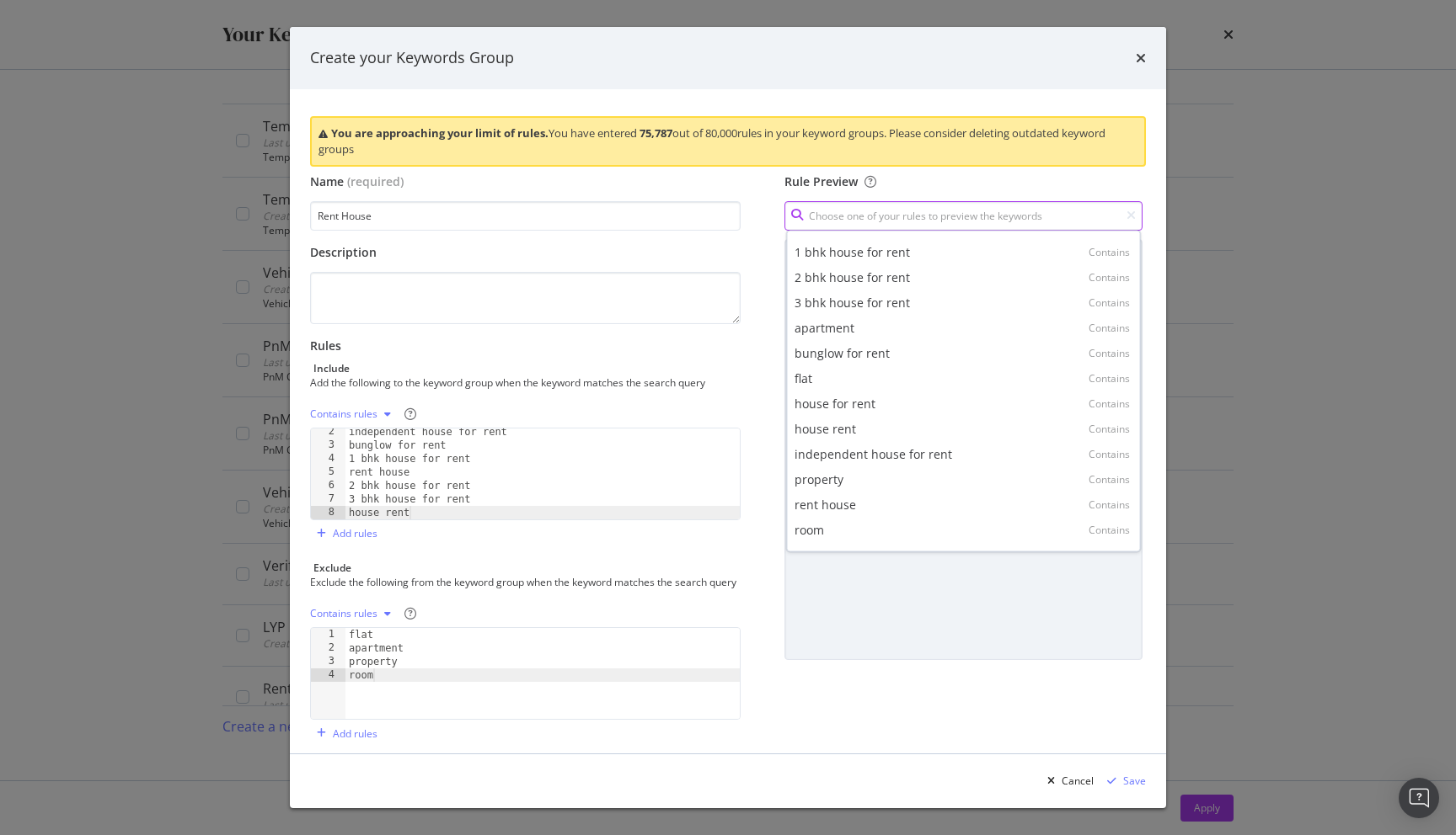
click at [953, 226] on input "modal" at bounding box center [963, 216] width 358 height 30
click at [865, 317] on div "apartment Contains" at bounding box center [963, 328] width 347 height 25
type input "apartment"
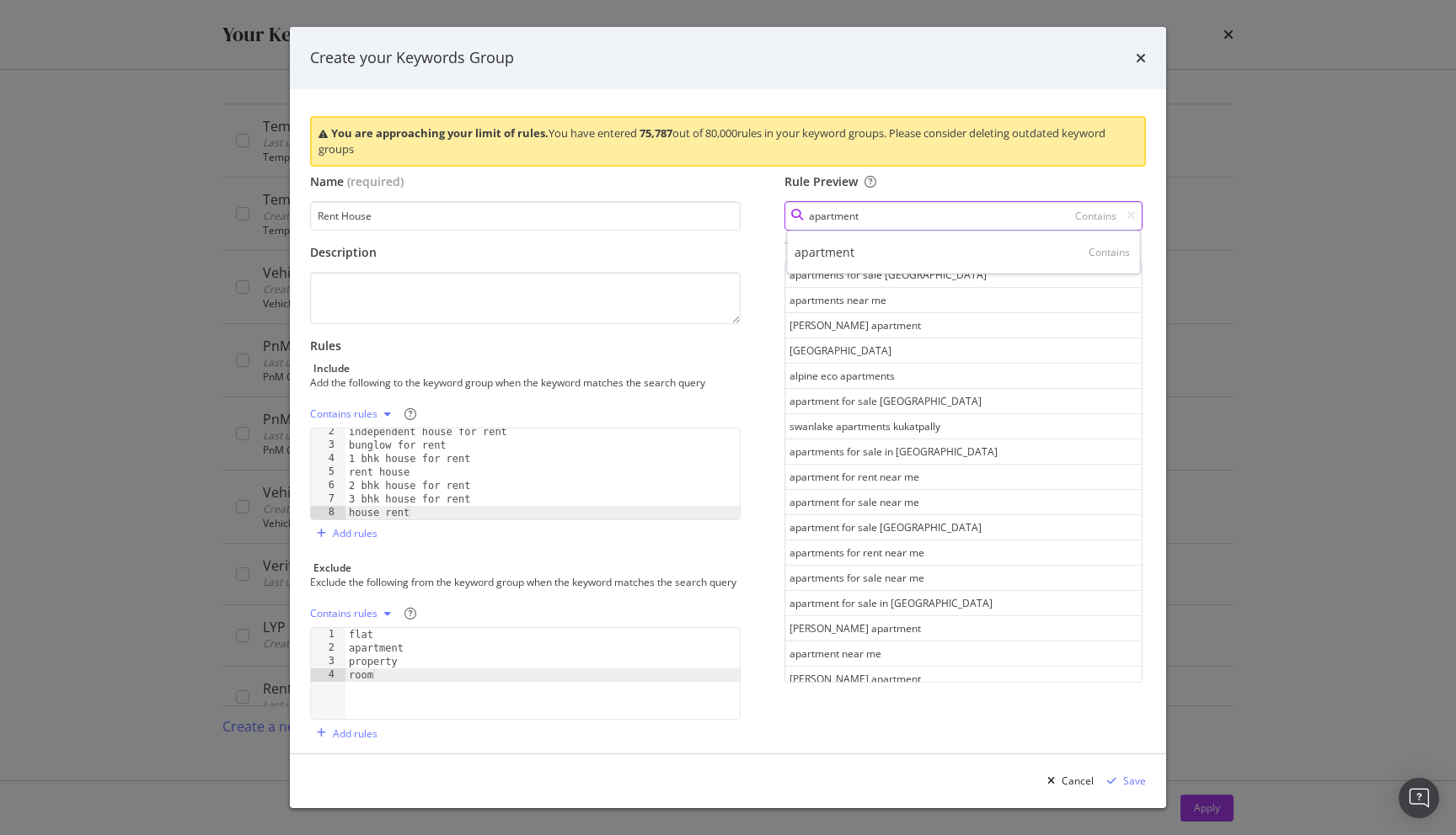
click at [894, 216] on input "apartment" at bounding box center [963, 216] width 358 height 30
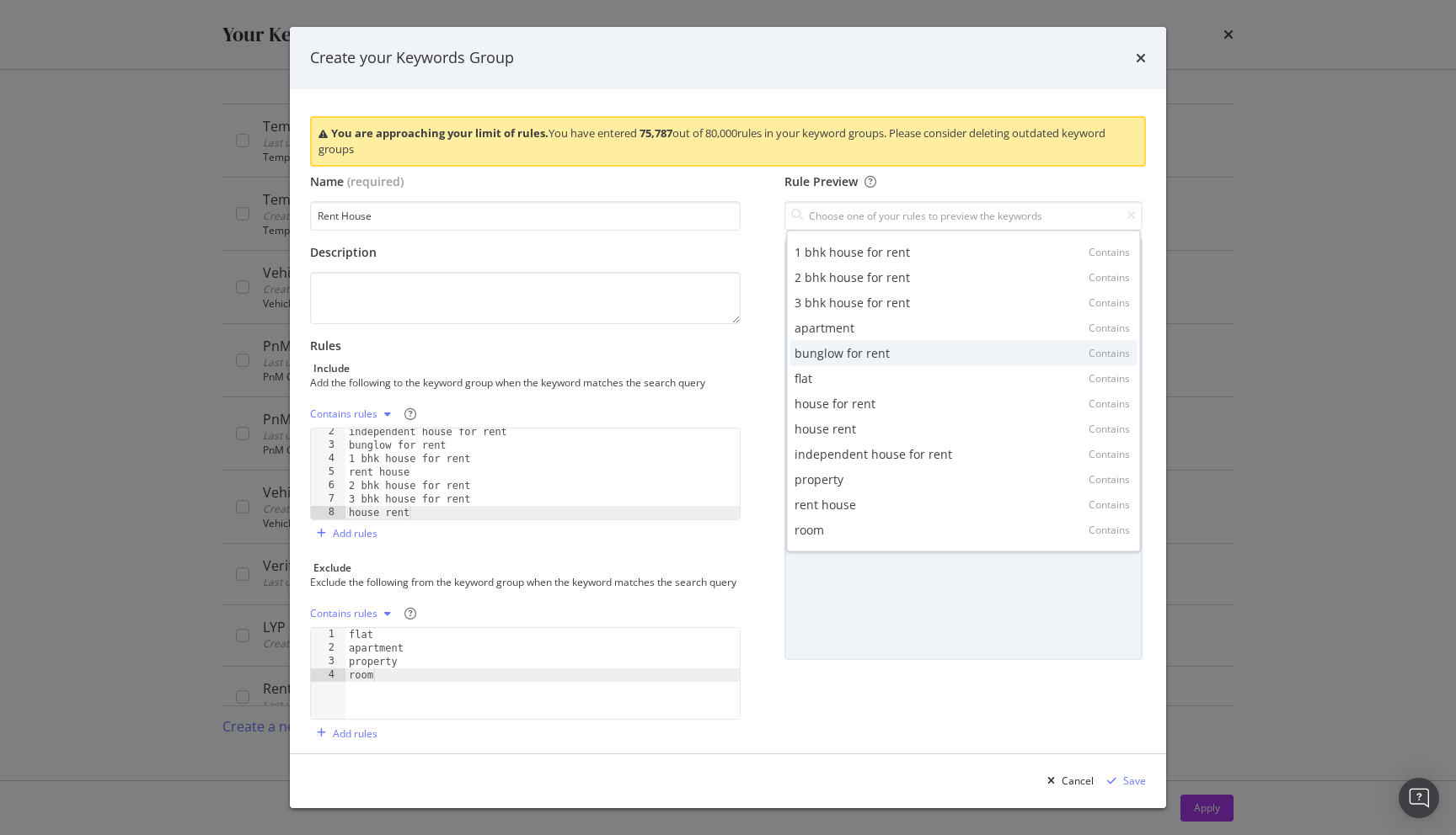
click at [881, 353] on div "bunglow for rent" at bounding box center [842, 353] width 95 height 17
type input "bunglow for rent"
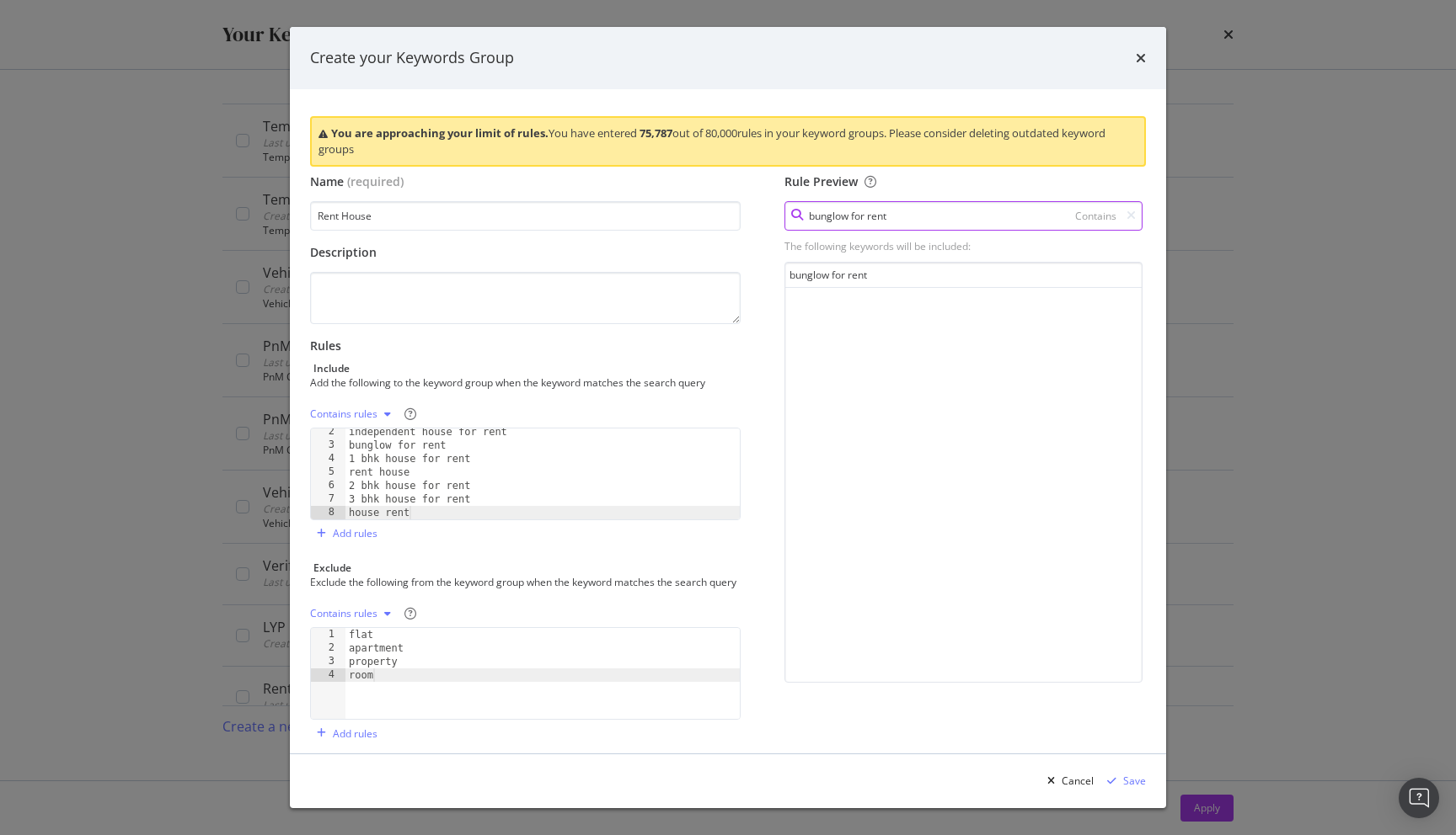
click at [920, 221] on input "bunglow for rent" at bounding box center [963, 216] width 358 height 30
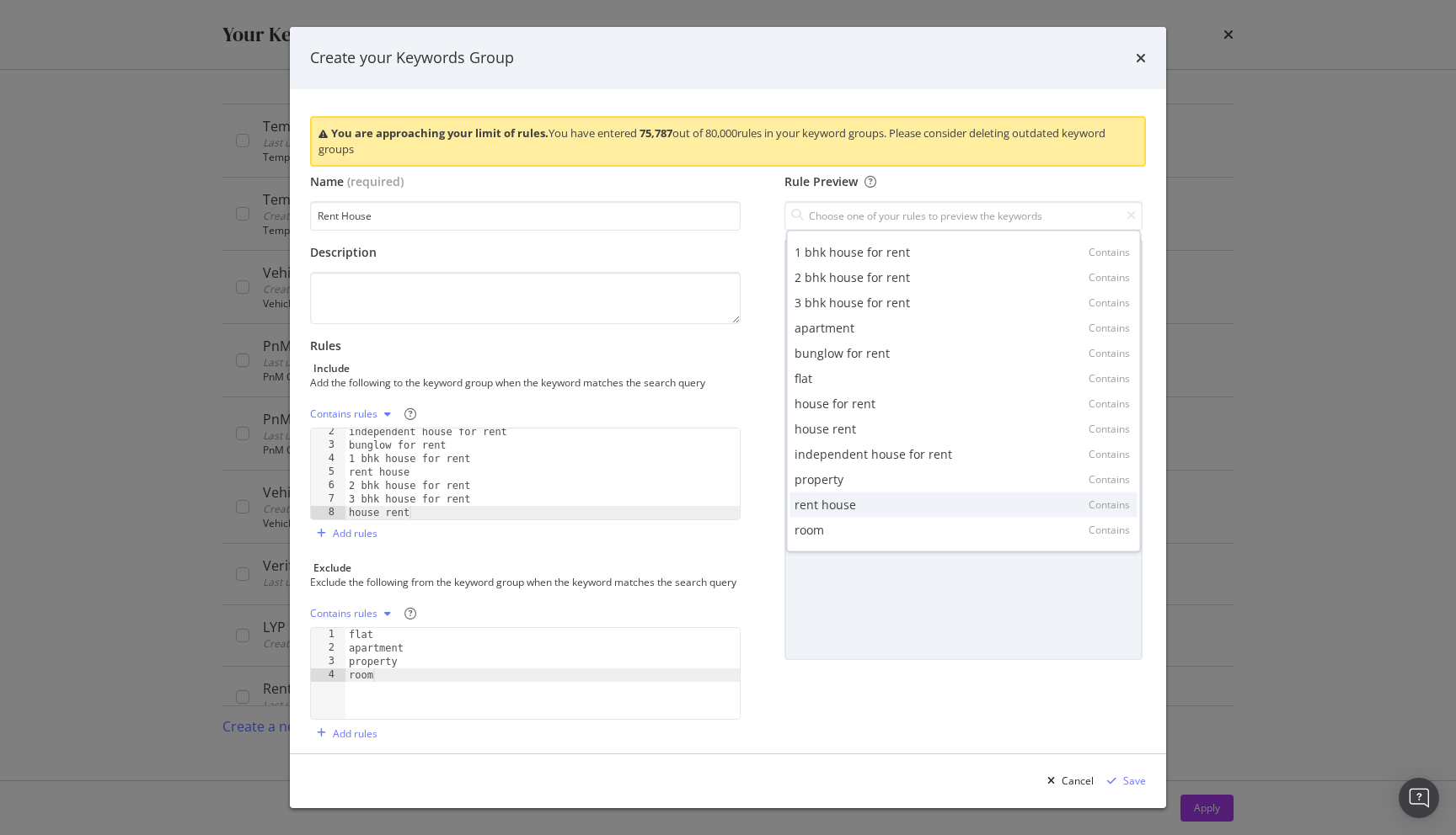
click at [874, 501] on div "rent house Contains" at bounding box center [963, 504] width 347 height 25
type input "rent house"
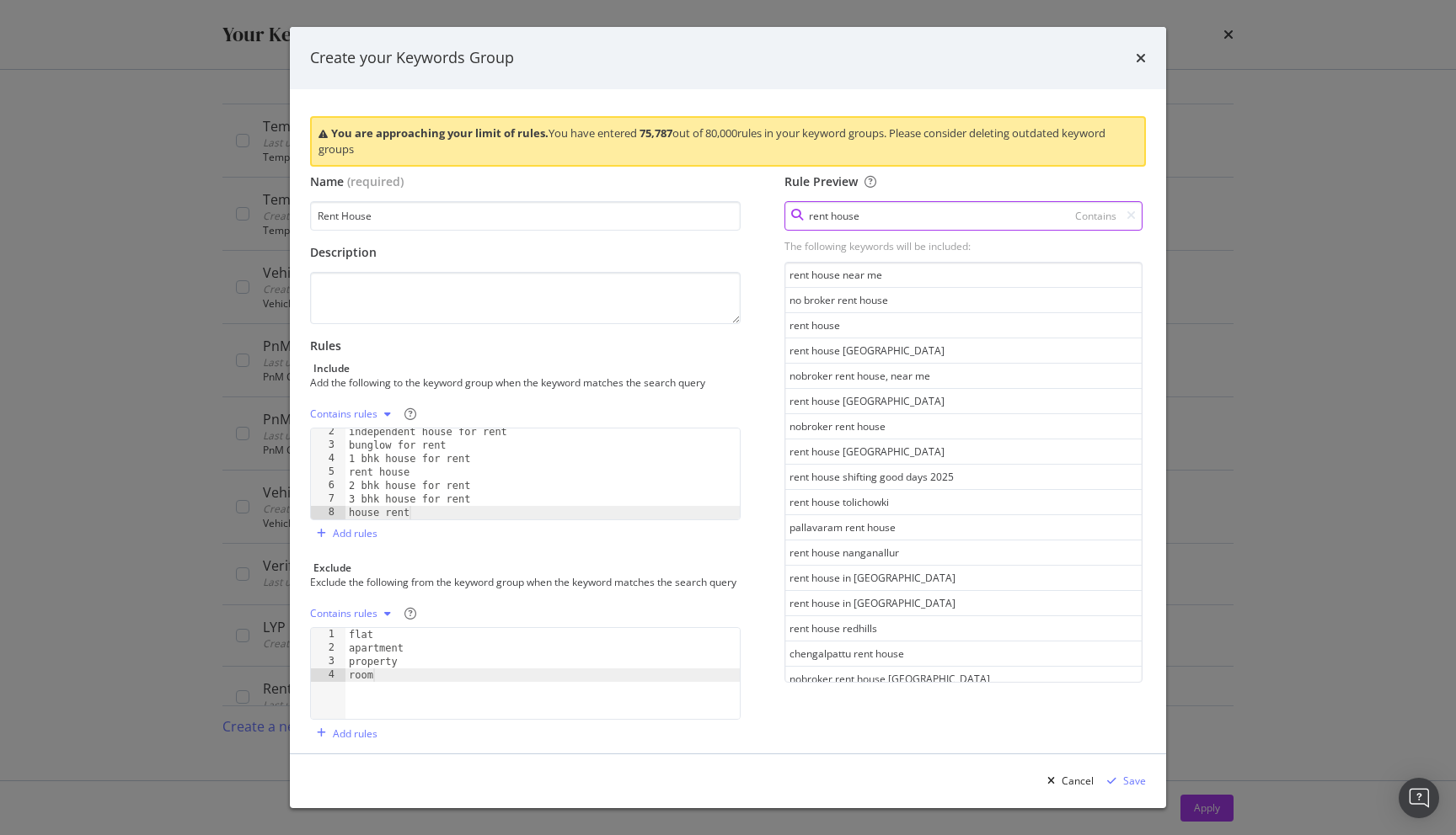
click at [865, 212] on input "rent house" at bounding box center [963, 216] width 358 height 30
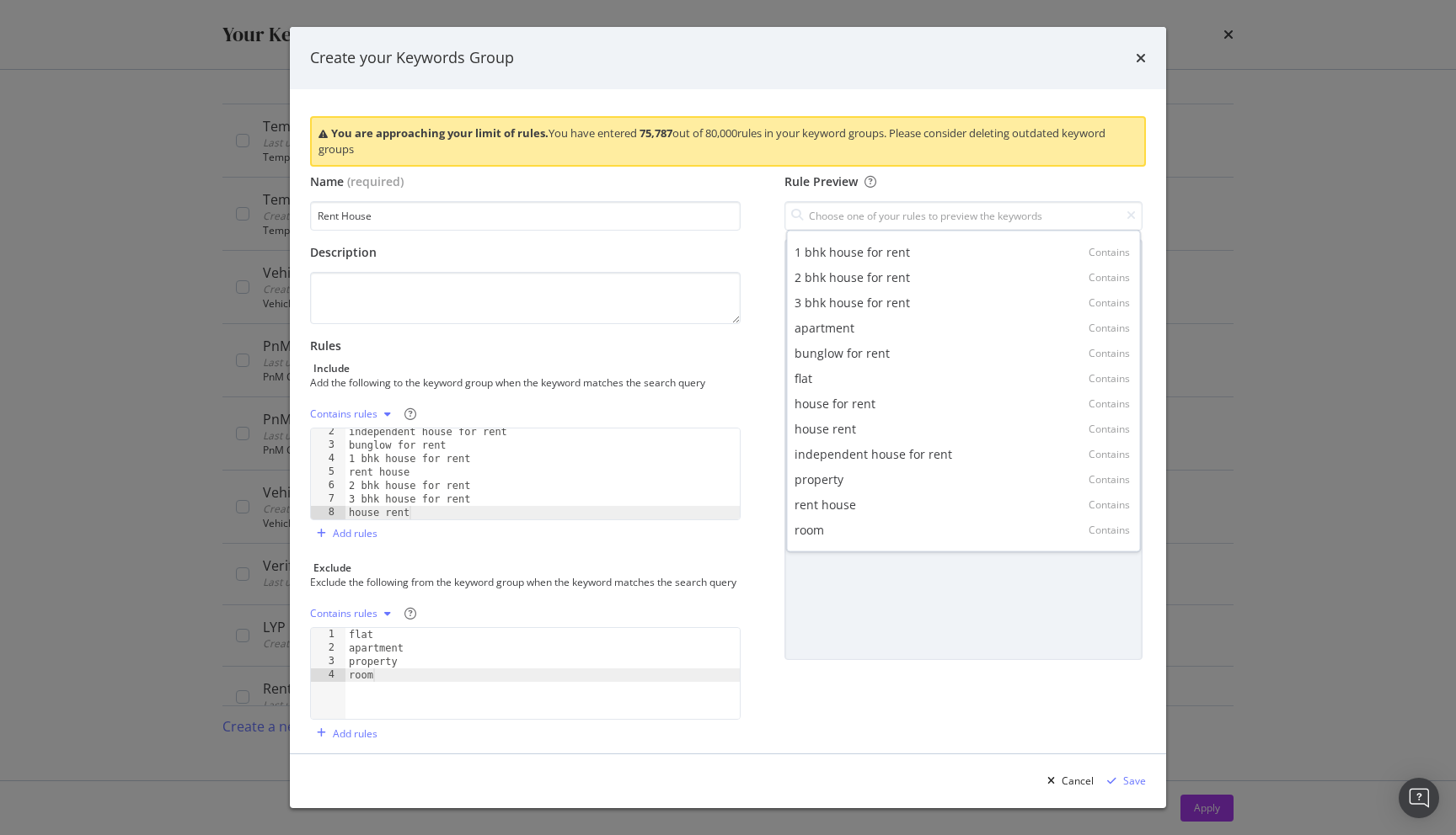
click at [862, 459] on div "independent house for rent" at bounding box center [873, 454] width 158 height 17
type input "independent house for rent"
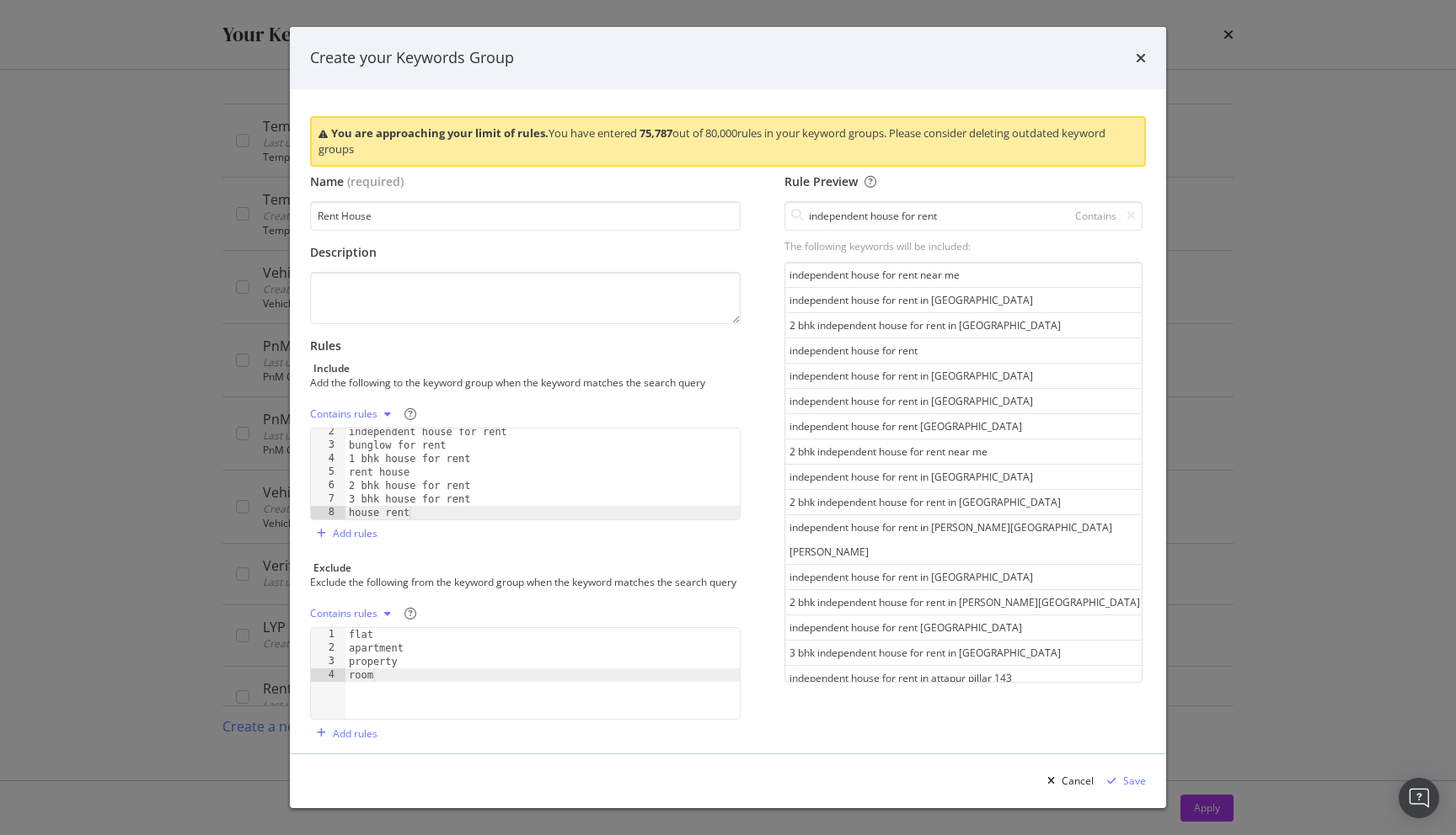
click at [773, 396] on div "Name (required) Rent House Description Rules Include Add the following to the k…" at bounding box center [728, 460] width 835 height 574
click at [1137, 781] on div "Save" at bounding box center [1135, 781] width 23 height 14
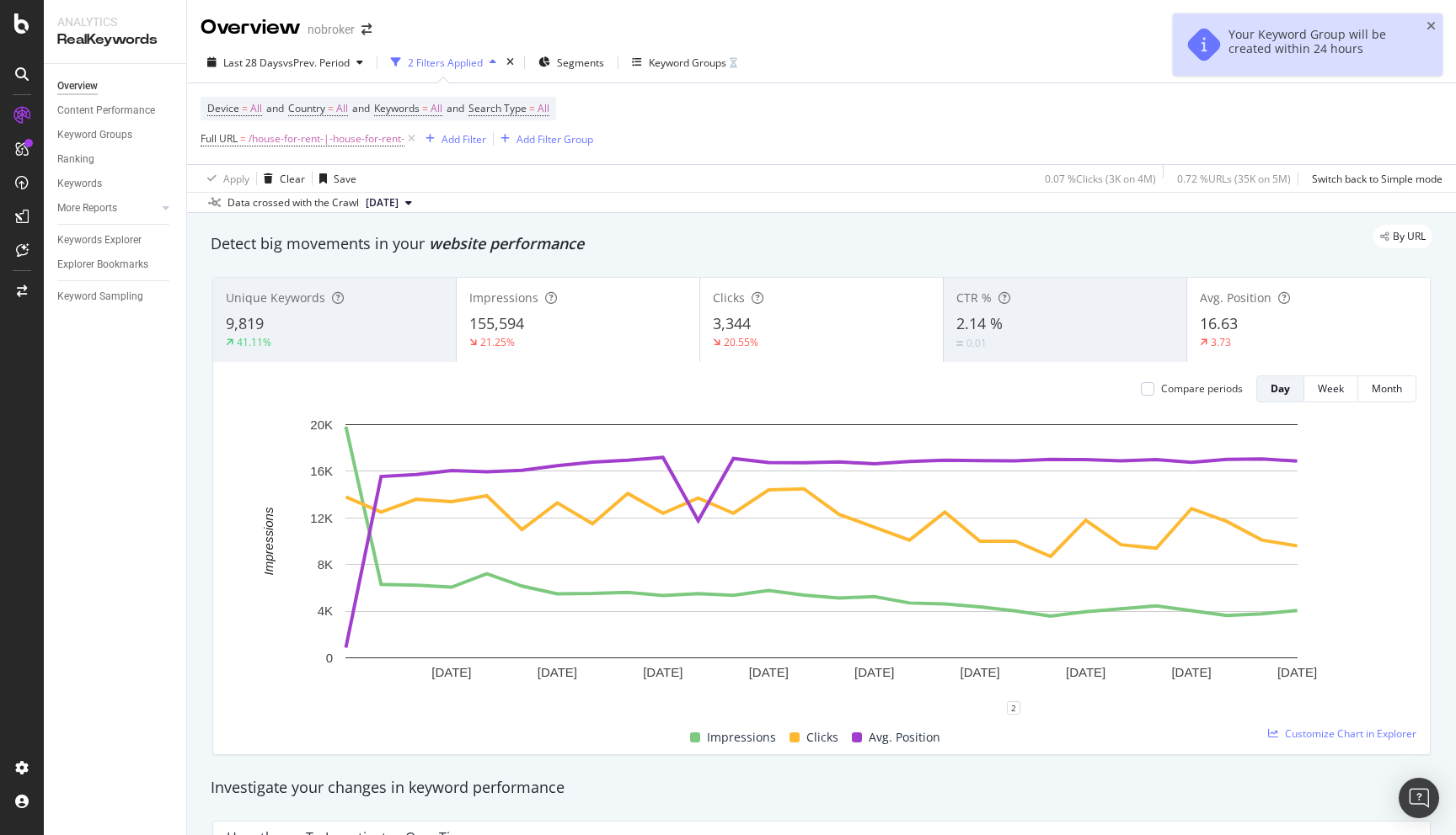
click at [775, 240] on div "By URL" at bounding box center [813, 236] width 1238 height 23
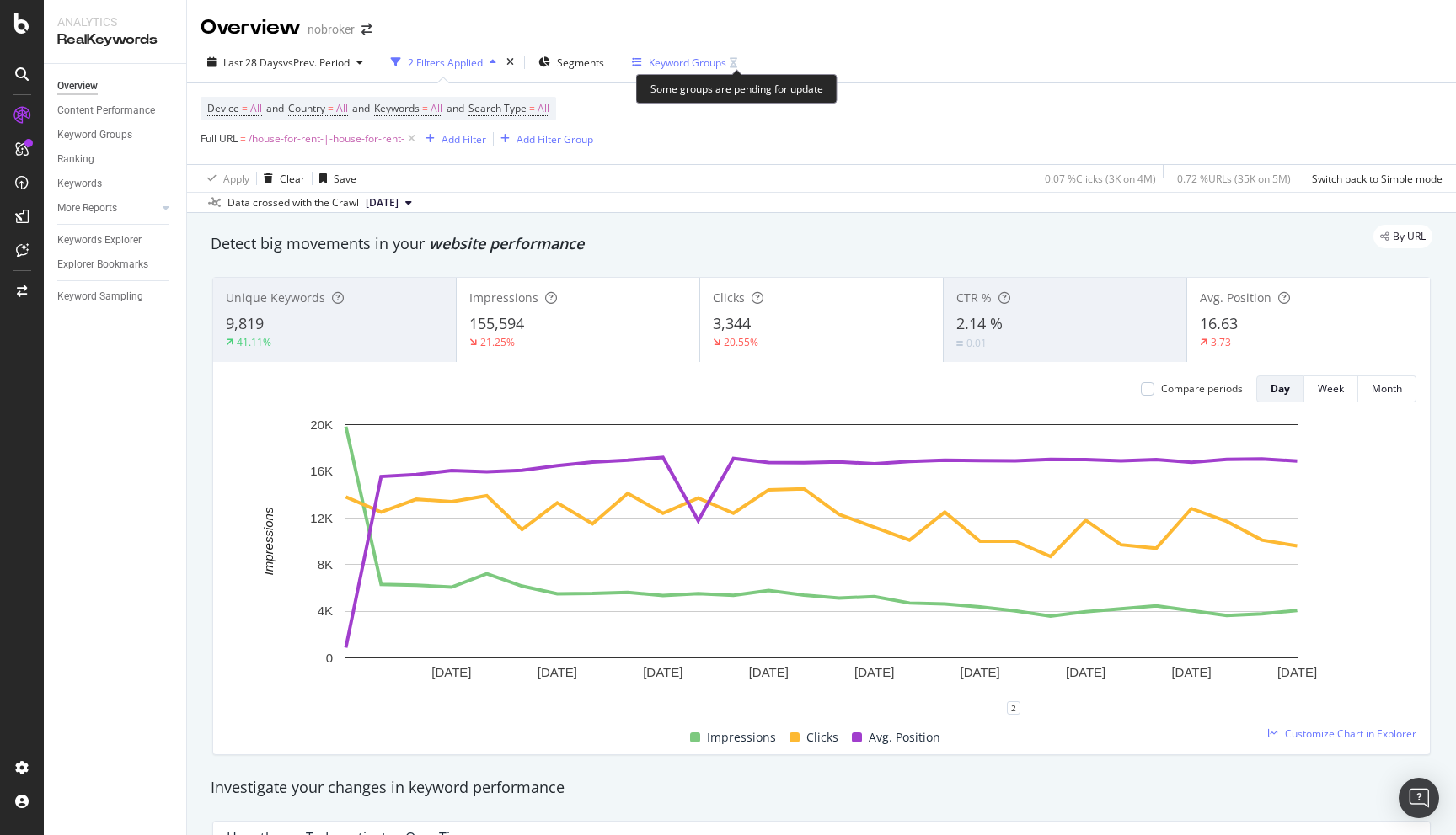
click at [736, 62] on icon "button" at bounding box center [733, 63] width 8 height 10
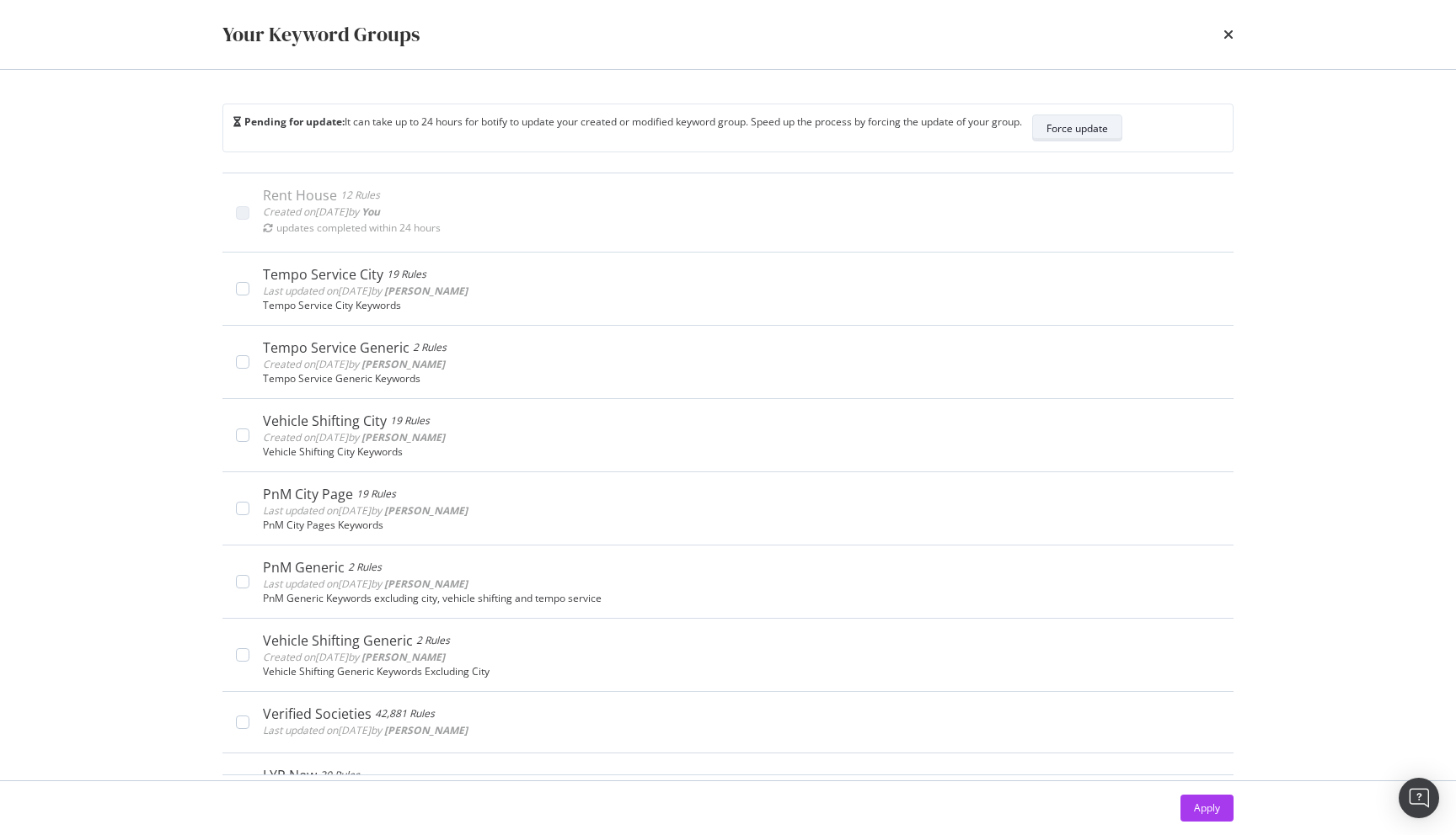
click at [1098, 126] on div "Force update" at bounding box center [1077, 128] width 62 height 14
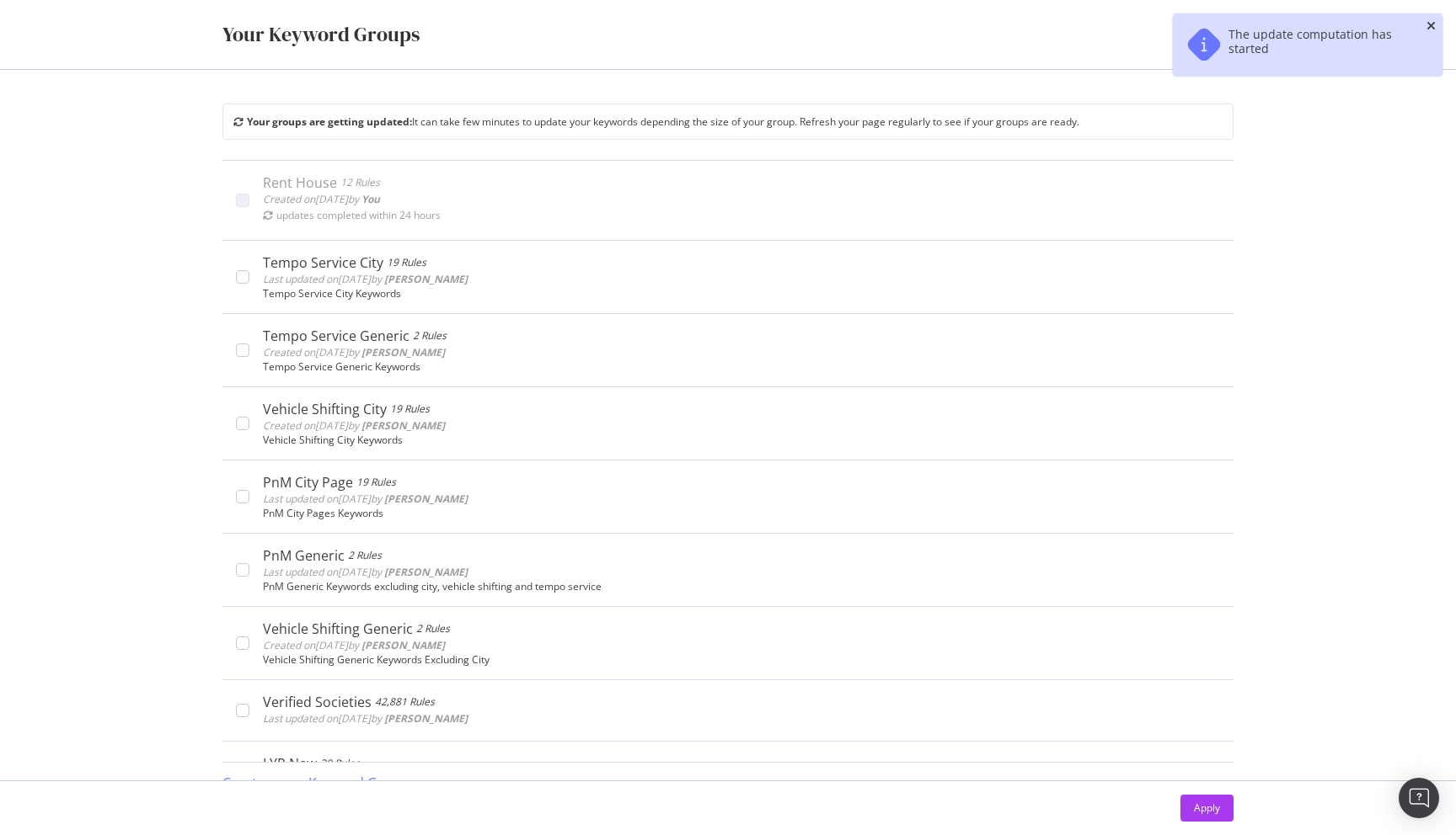
click at [1430, 25] on icon "close toast" at bounding box center [1431, 26] width 10 height 12
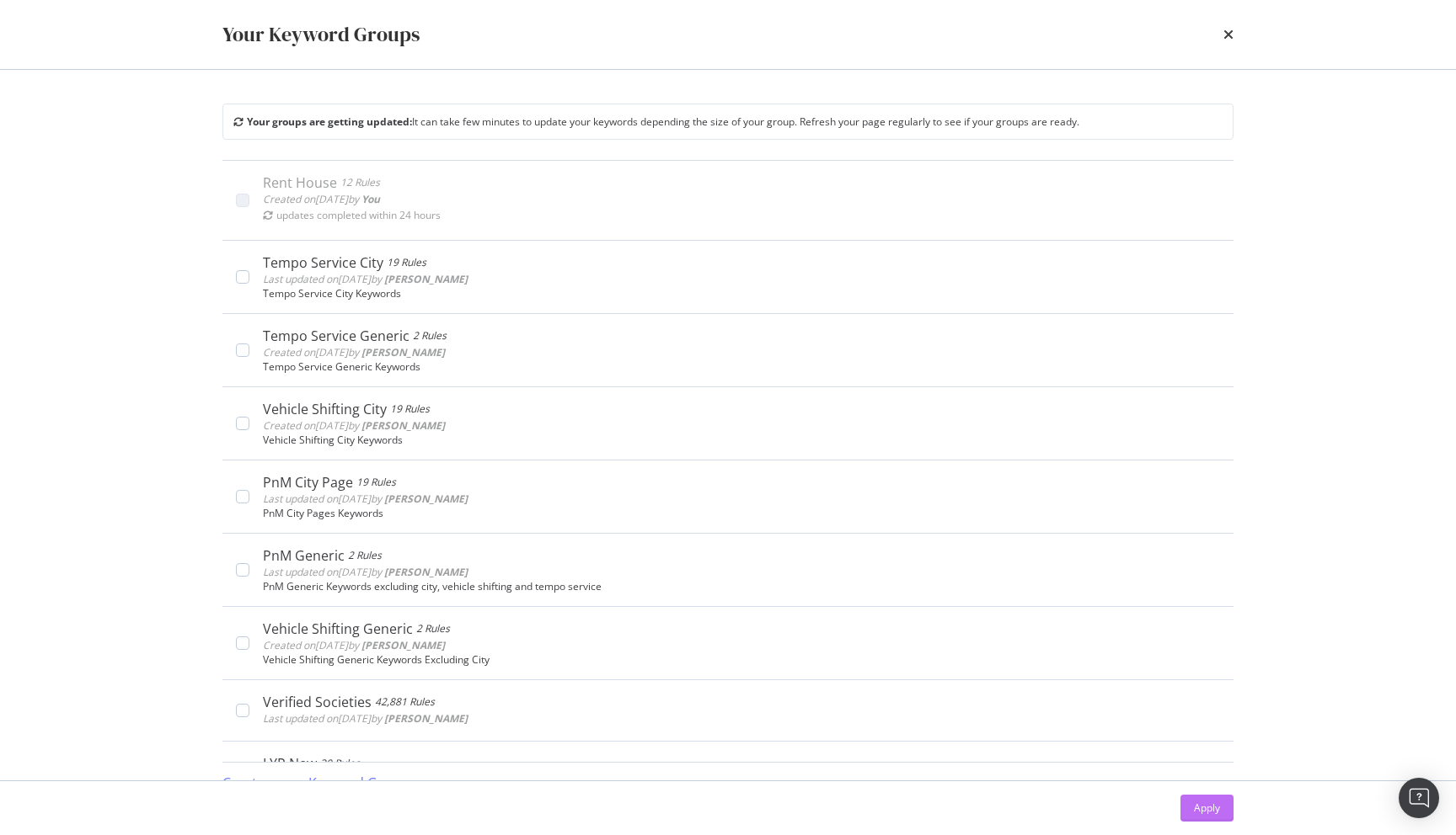
click at [1202, 818] on div "Apply" at bounding box center [1207, 808] width 26 height 25
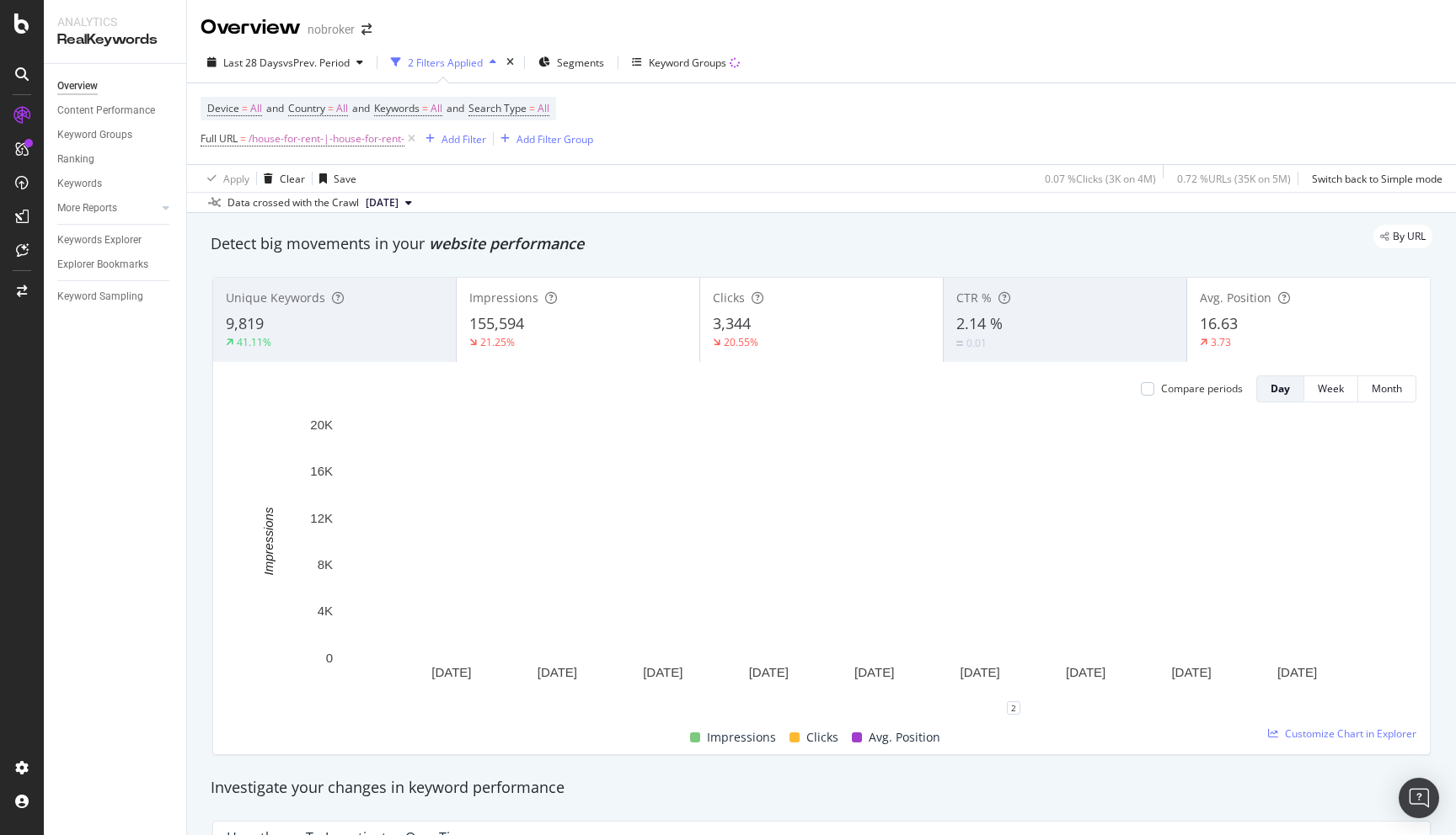
click at [645, 237] on div "By URL" at bounding box center [813, 236] width 1238 height 23
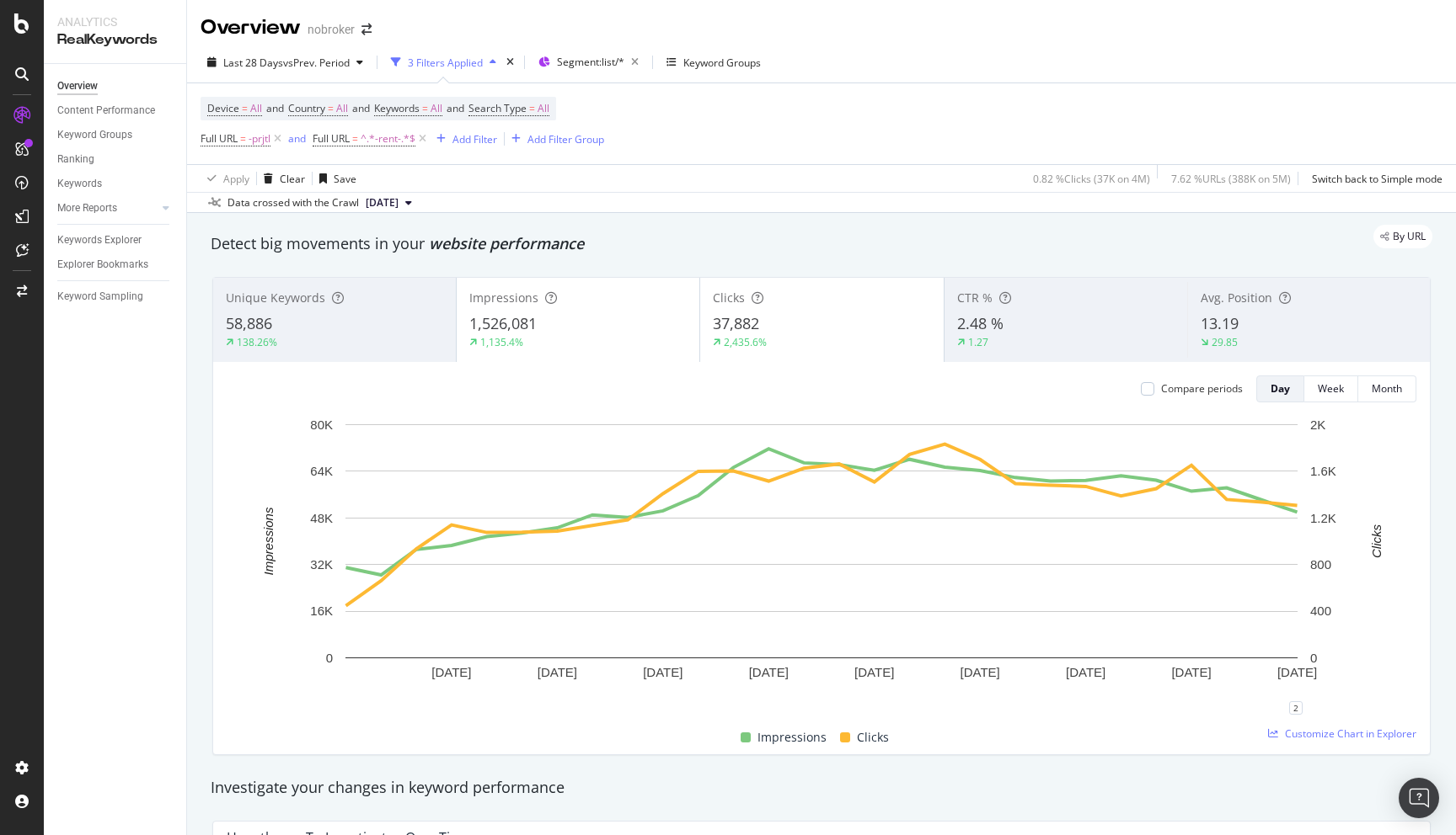
scroll to position [2016, 0]
